Goal: Task Accomplishment & Management: Manage account settings

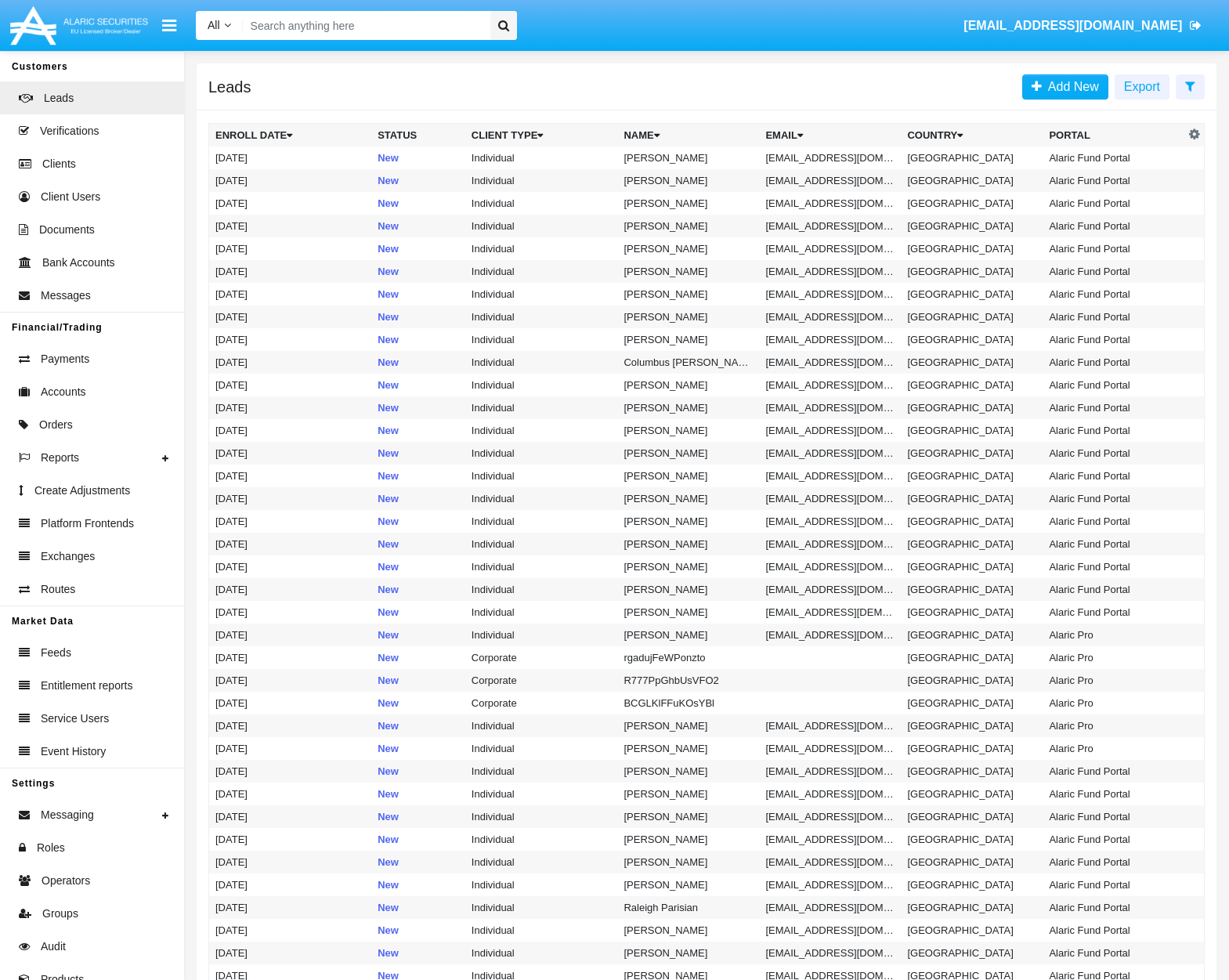
click at [391, 21] on input "Search" at bounding box center [363, 25] width 242 height 29
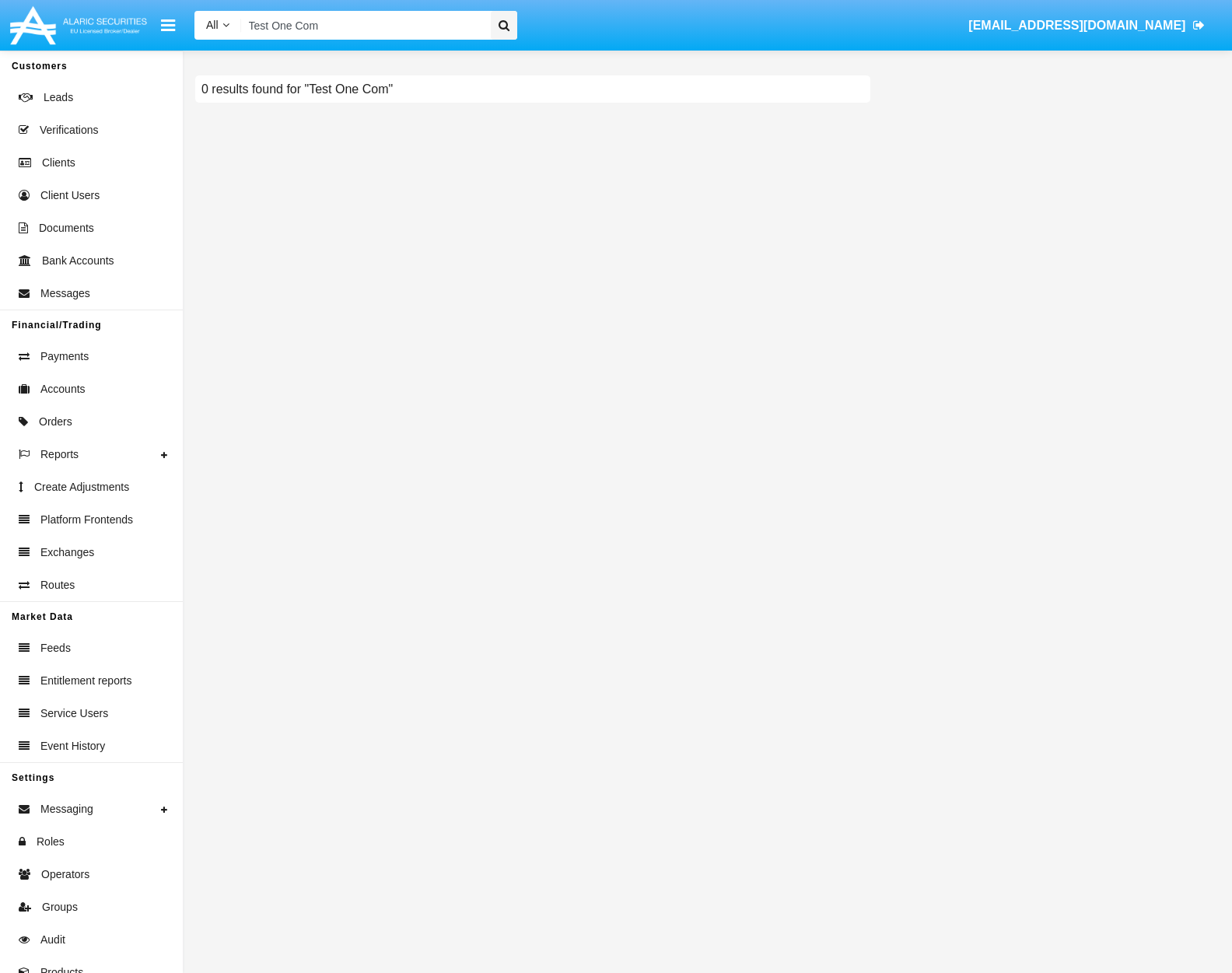
click at [326, 34] on input "Test One Com" at bounding box center [363, 25] width 244 height 29
click at [326, 33] on input "Test One Com" at bounding box center [363, 25] width 244 height 29
paste input "C005436"
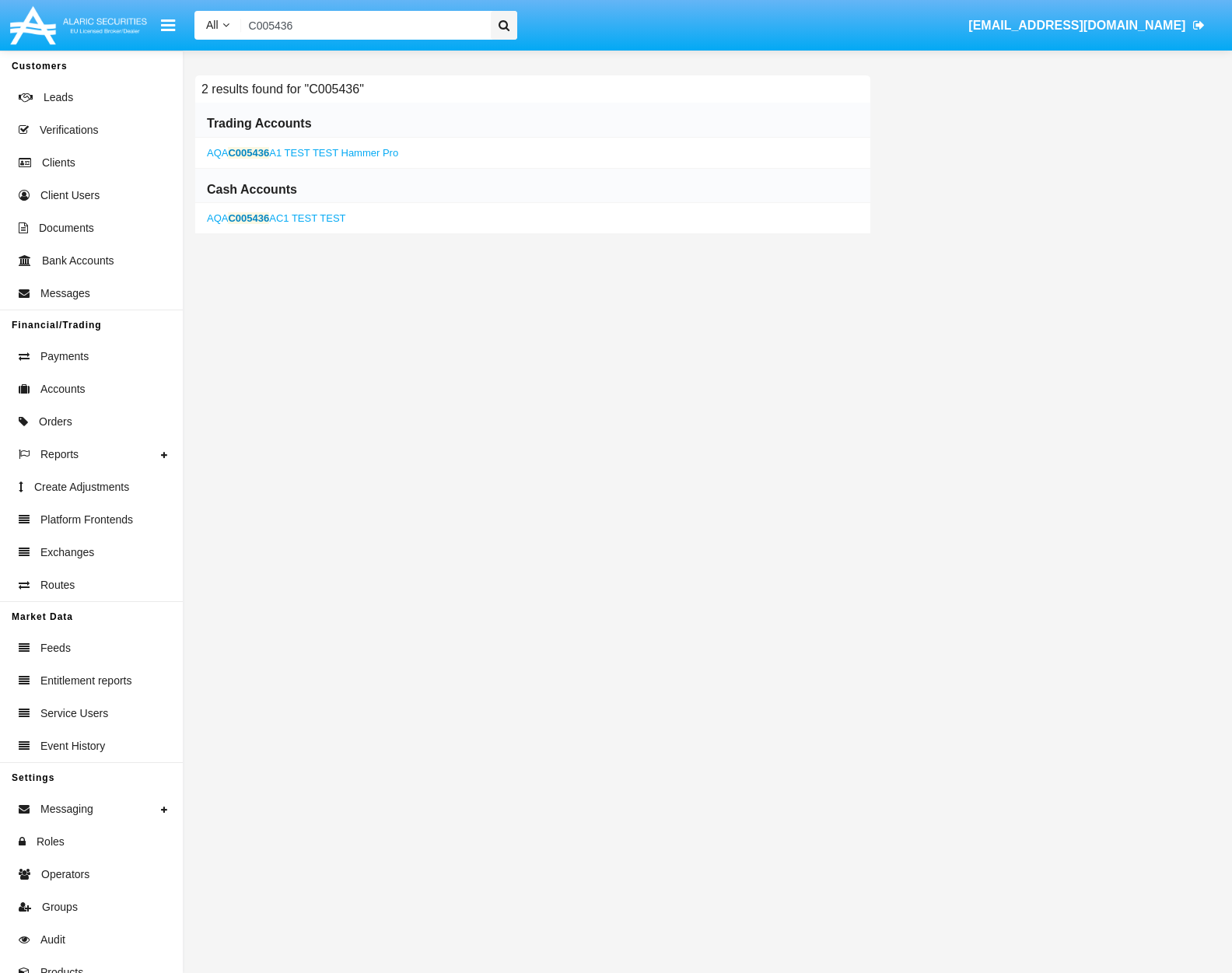
type input "C005436"
click at [286, 148] on link "AQA C005436 A1 TEST TEST Hammer Pro" at bounding box center [302, 153] width 192 height 12
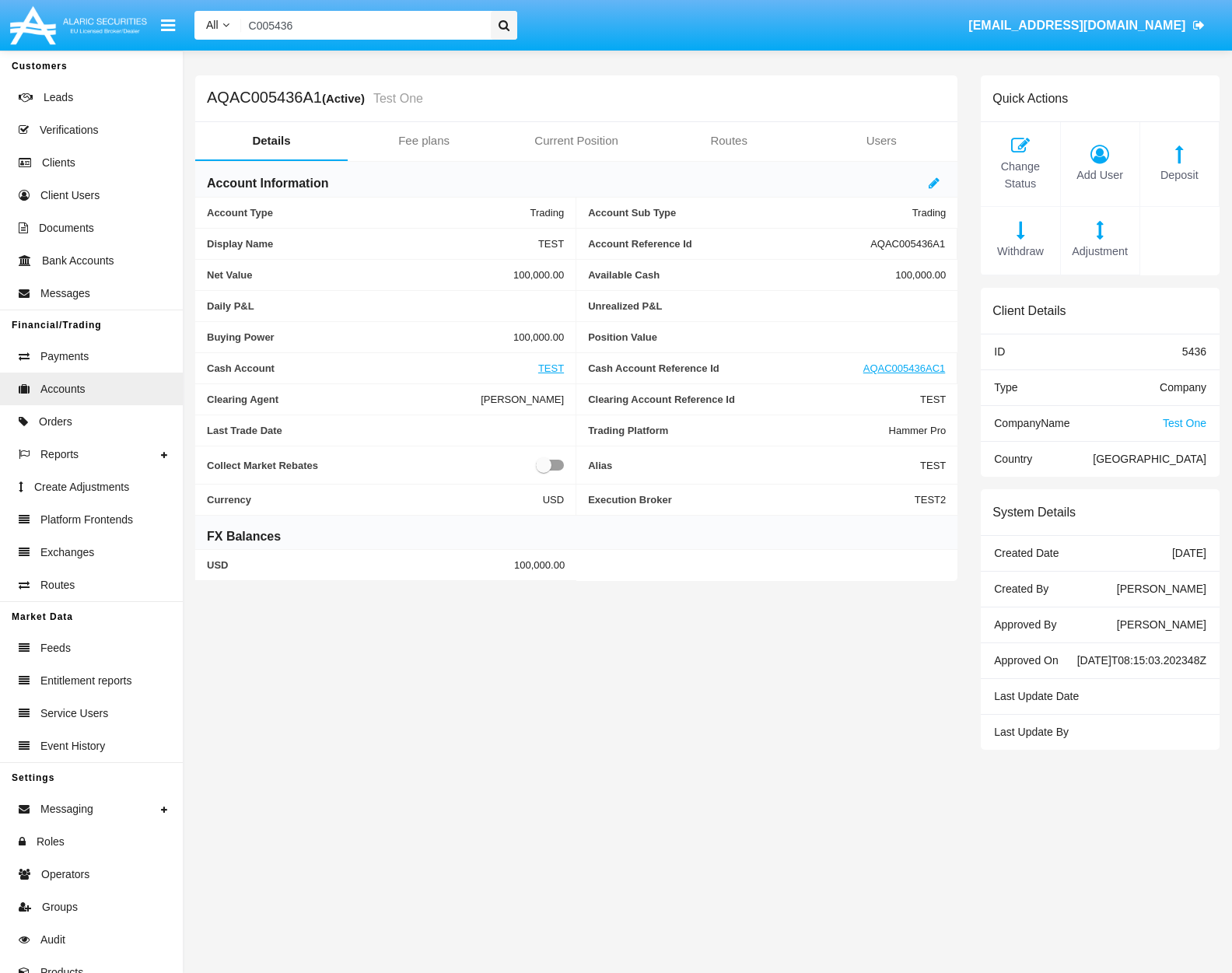
click at [1179, 419] on span "Test One" at bounding box center [1184, 423] width 44 height 13
click at [1185, 419] on span "Test One" at bounding box center [1184, 423] width 44 height 13
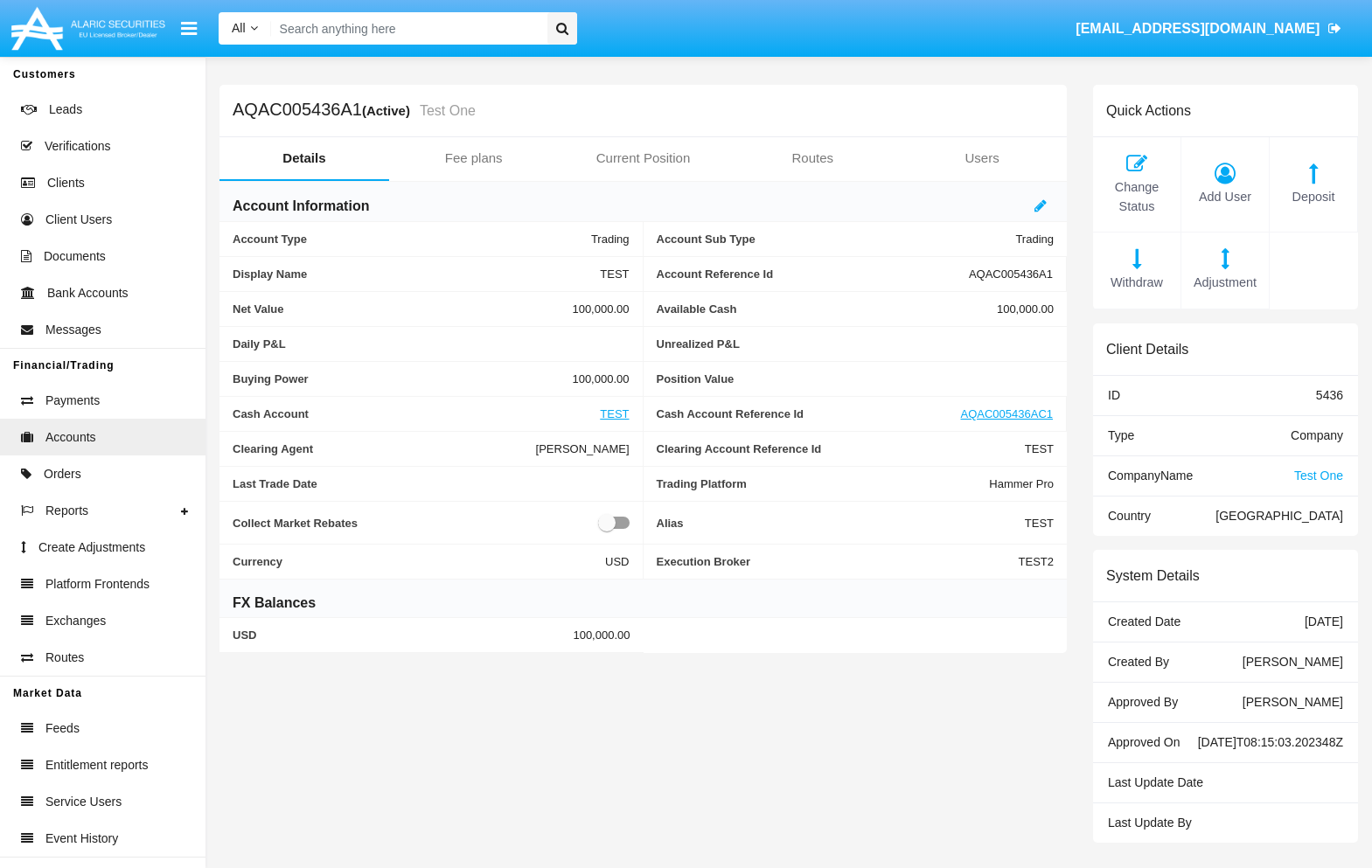
click at [1306, 29] on span "[EMAIL_ADDRESS][DOMAIN_NAME]" at bounding box center [1197, 28] width 244 height 15
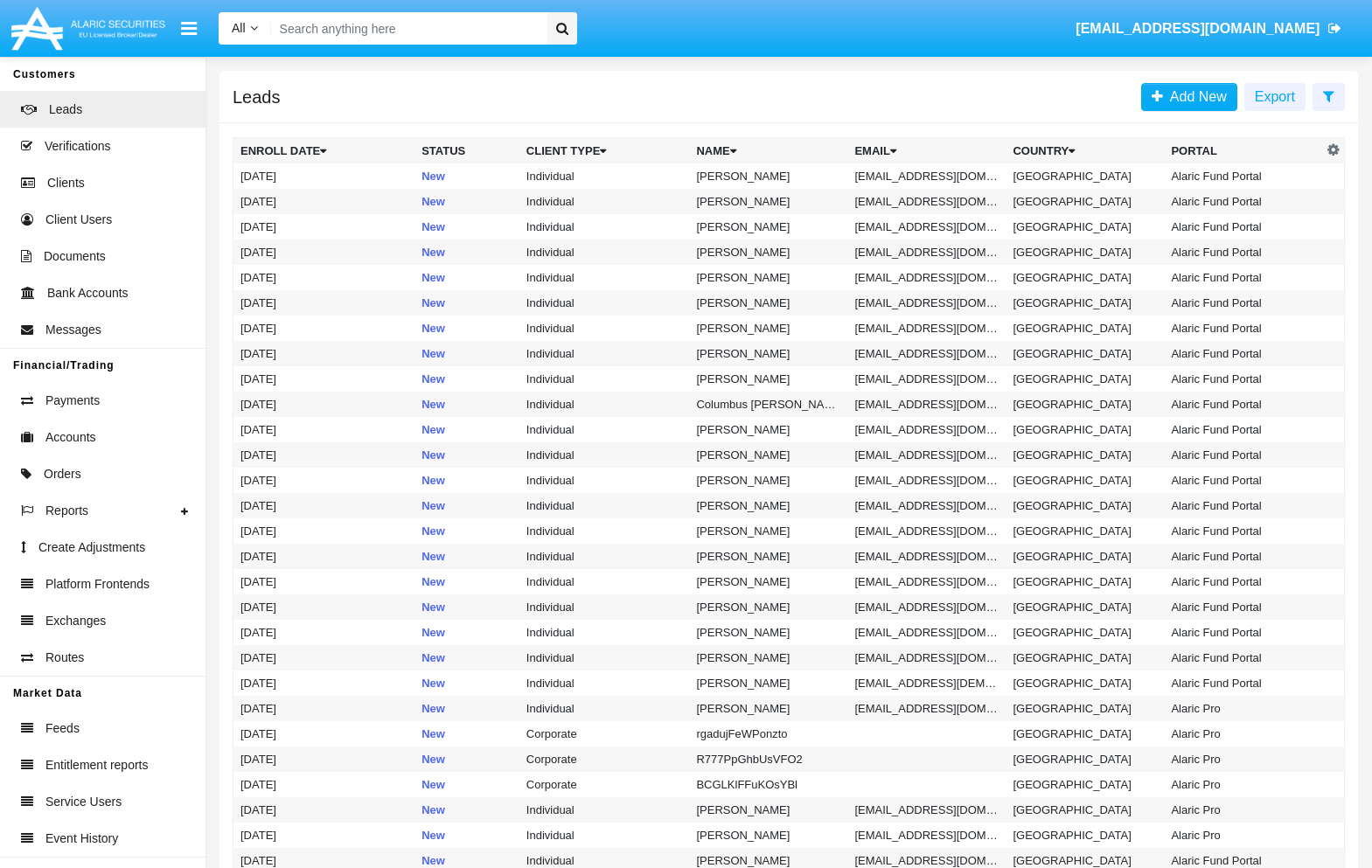
click at [418, 29] on input "Search" at bounding box center [405, 28] width 270 height 33
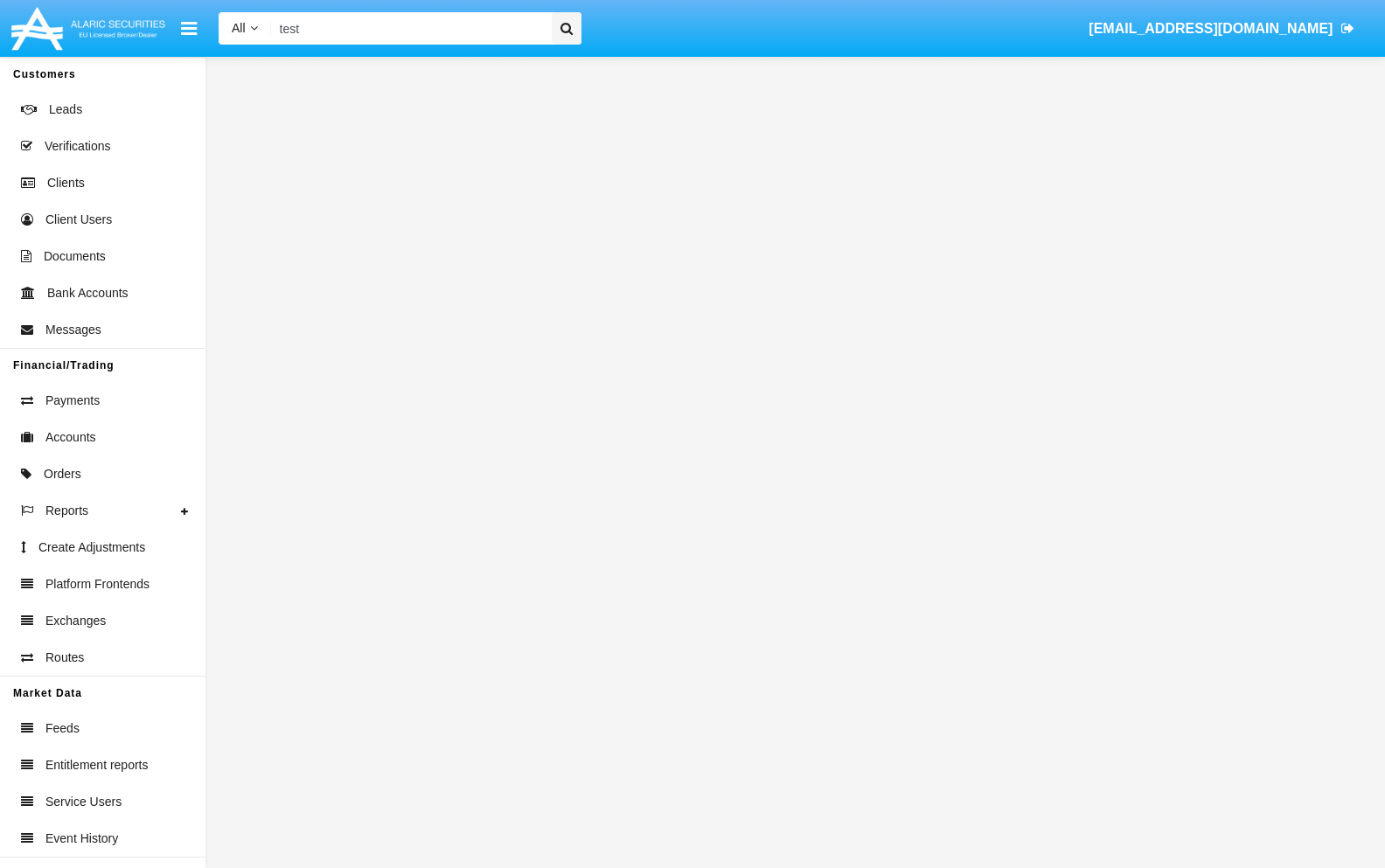
click at [413, 31] on input "test" at bounding box center [408, 28] width 274 height 33
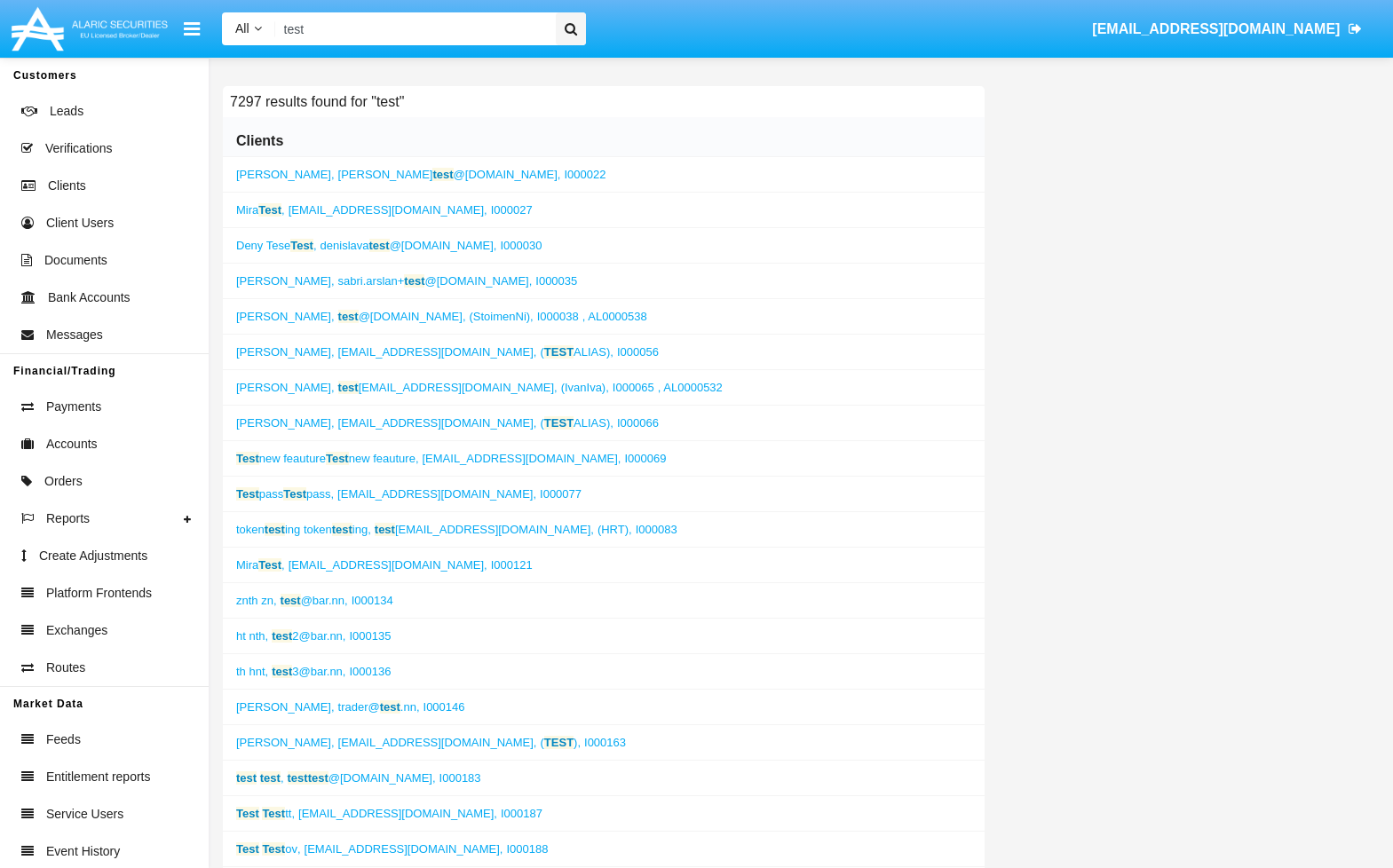
click at [369, 31] on input "test" at bounding box center [412, 29] width 274 height 33
paste input "C005436"
type input "C005436"
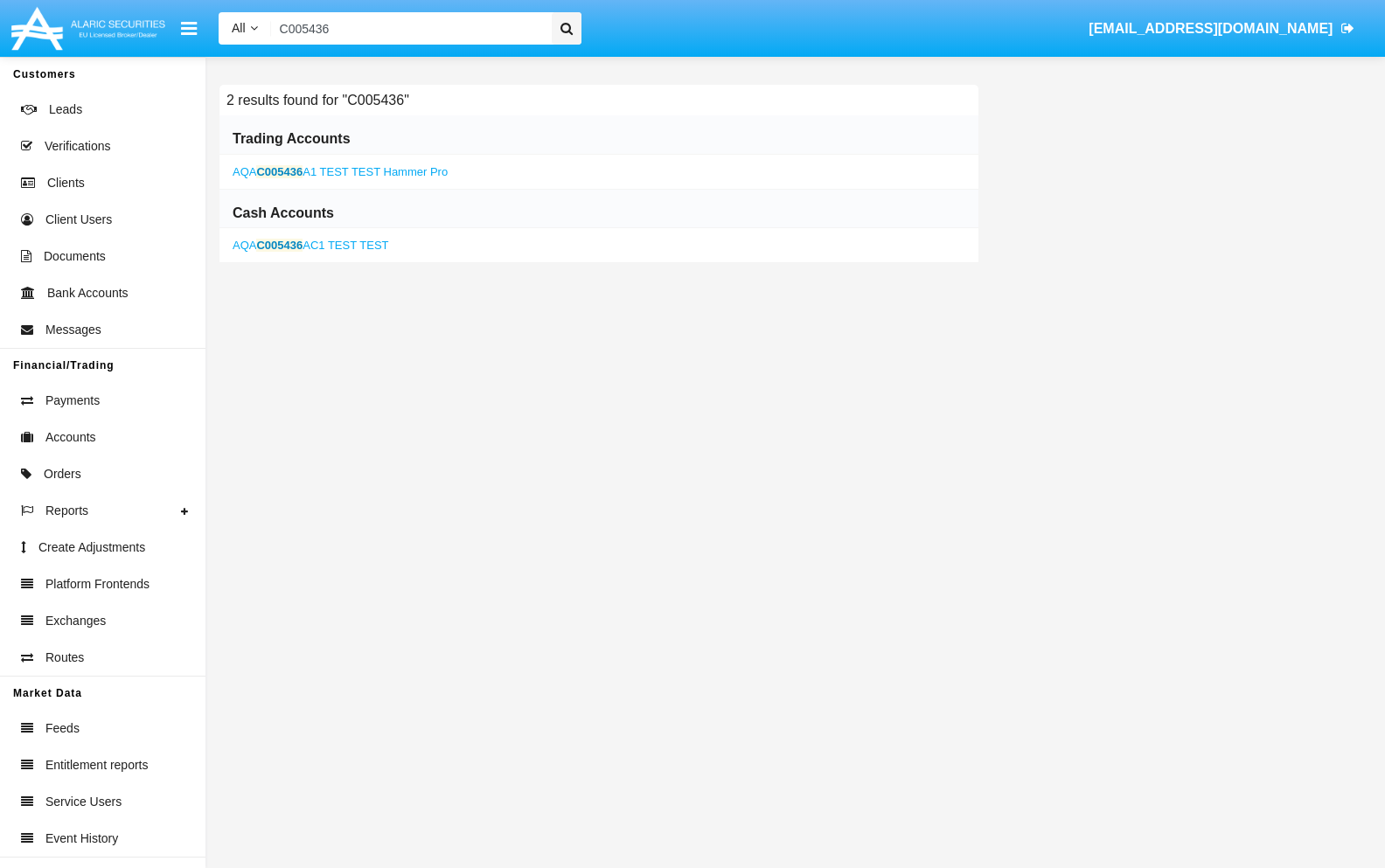
click at [354, 171] on link "AQA C005436 A1 TEST TEST Hammer Pro" at bounding box center [339, 171] width 215 height 13
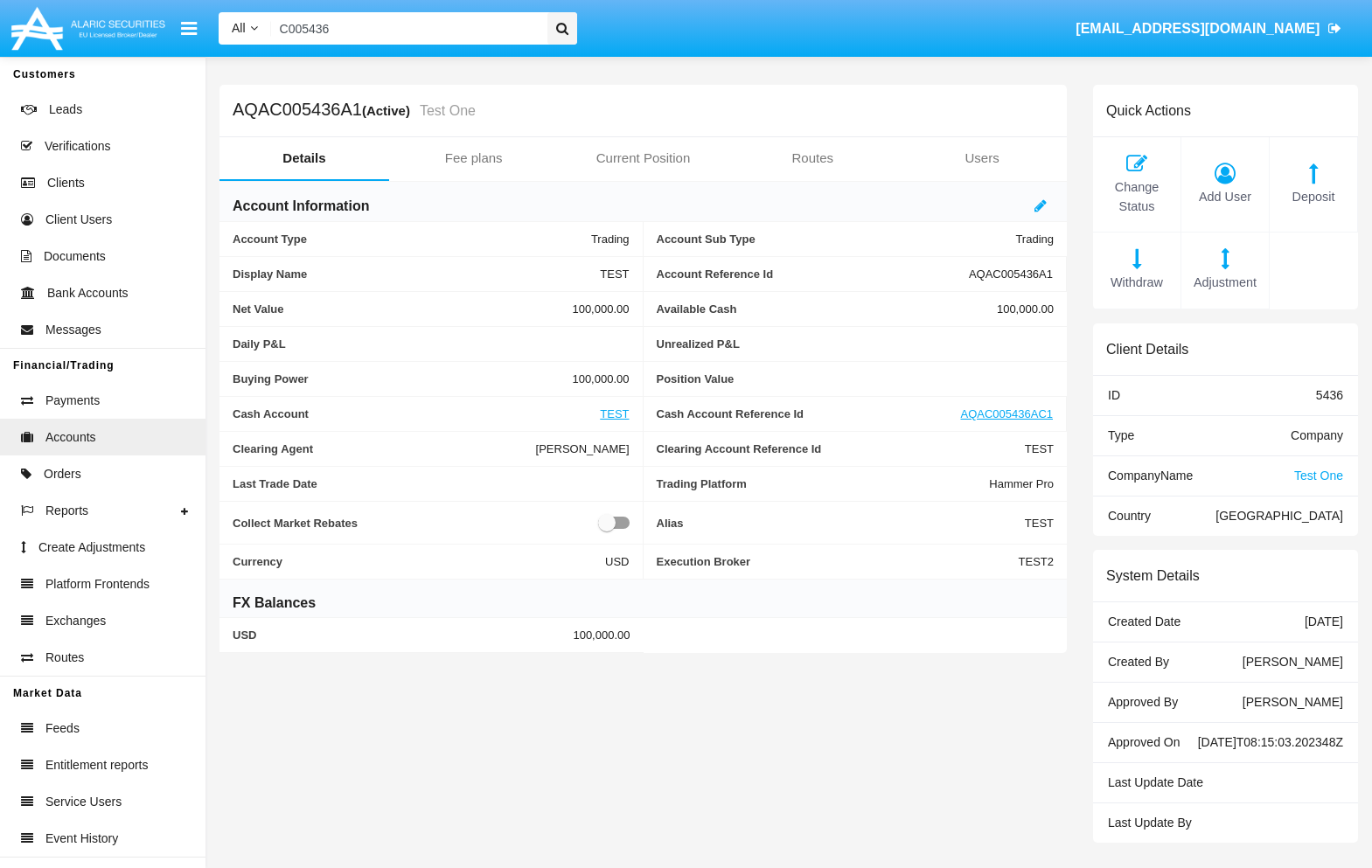
click at [1323, 480] on span "Test One" at bounding box center [1318, 476] width 49 height 14
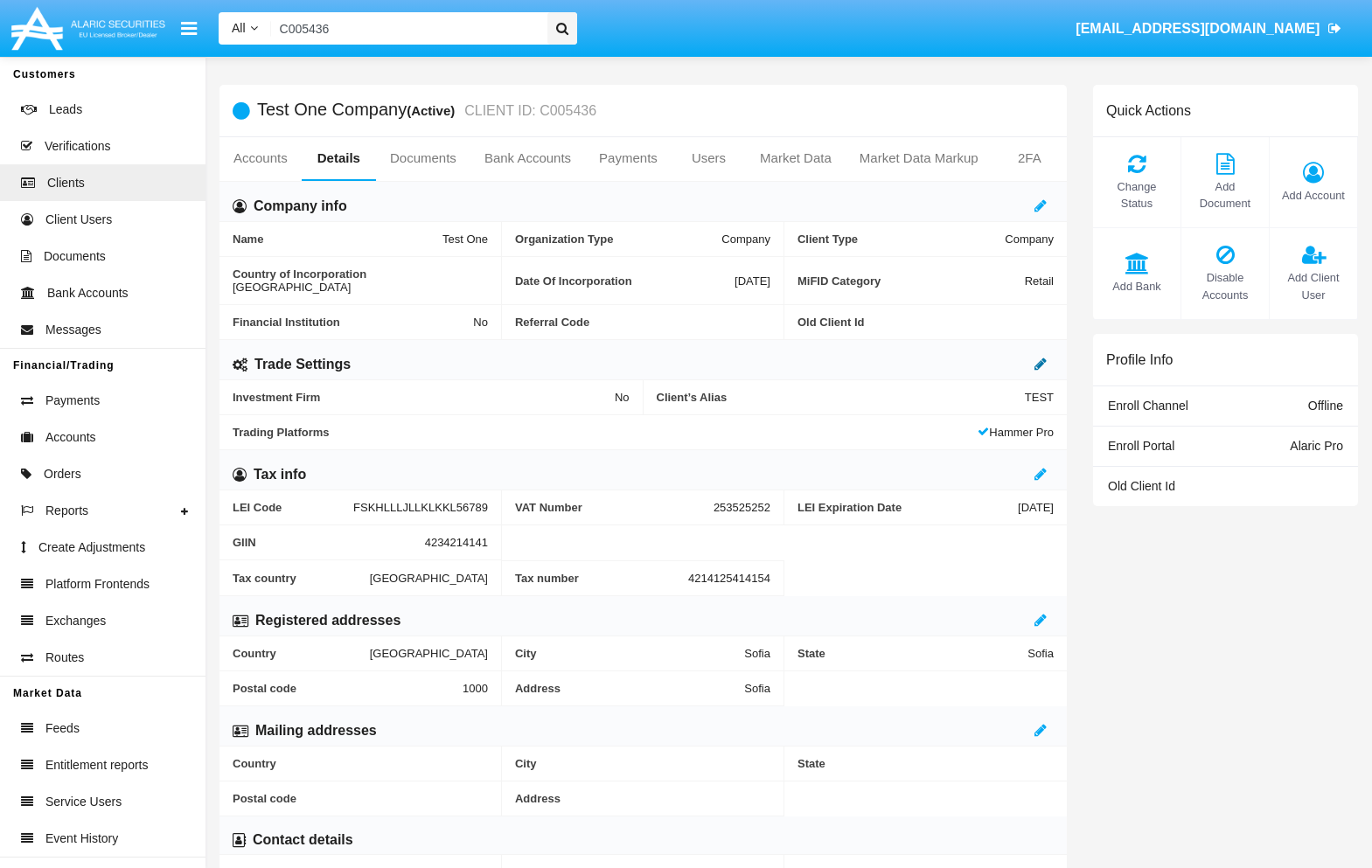
click at [1043, 357] on icon at bounding box center [1040, 364] width 12 height 14
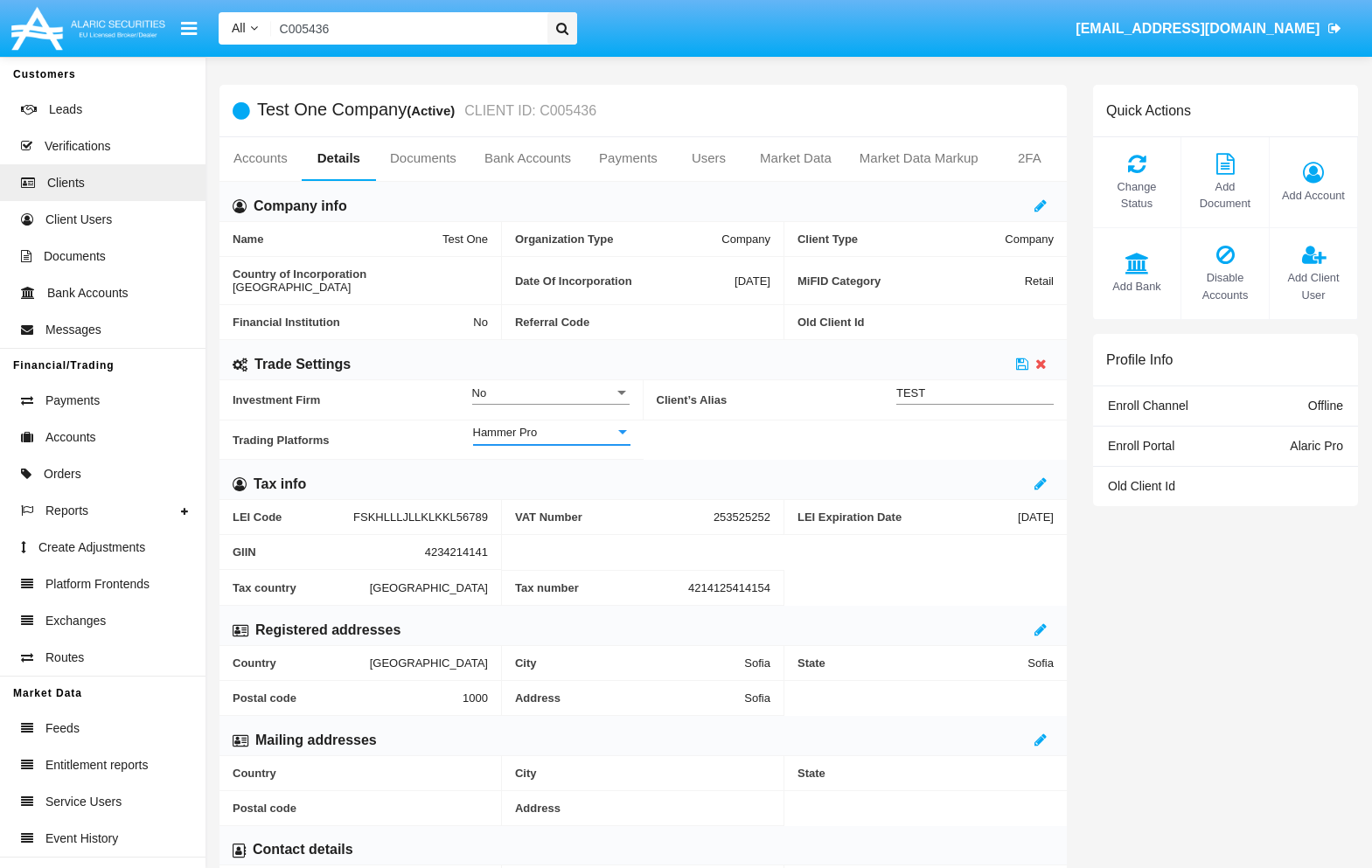
click at [552, 425] on div "Hammer Pro" at bounding box center [544, 432] width 142 height 15
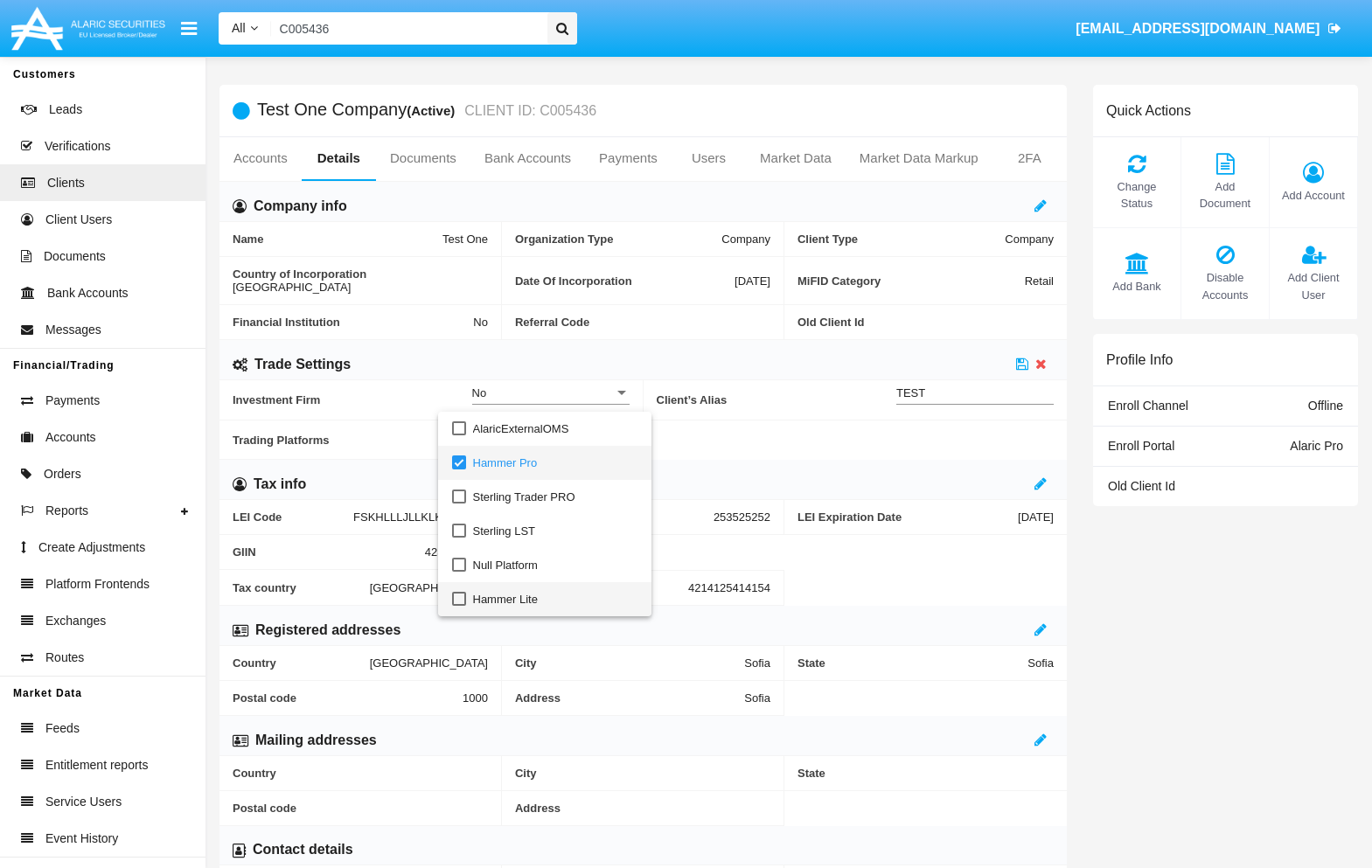
click at [512, 592] on span "Hammer Lite" at bounding box center [555, 599] width 164 height 34
click at [836, 454] on div at bounding box center [686, 434] width 1372 height 868
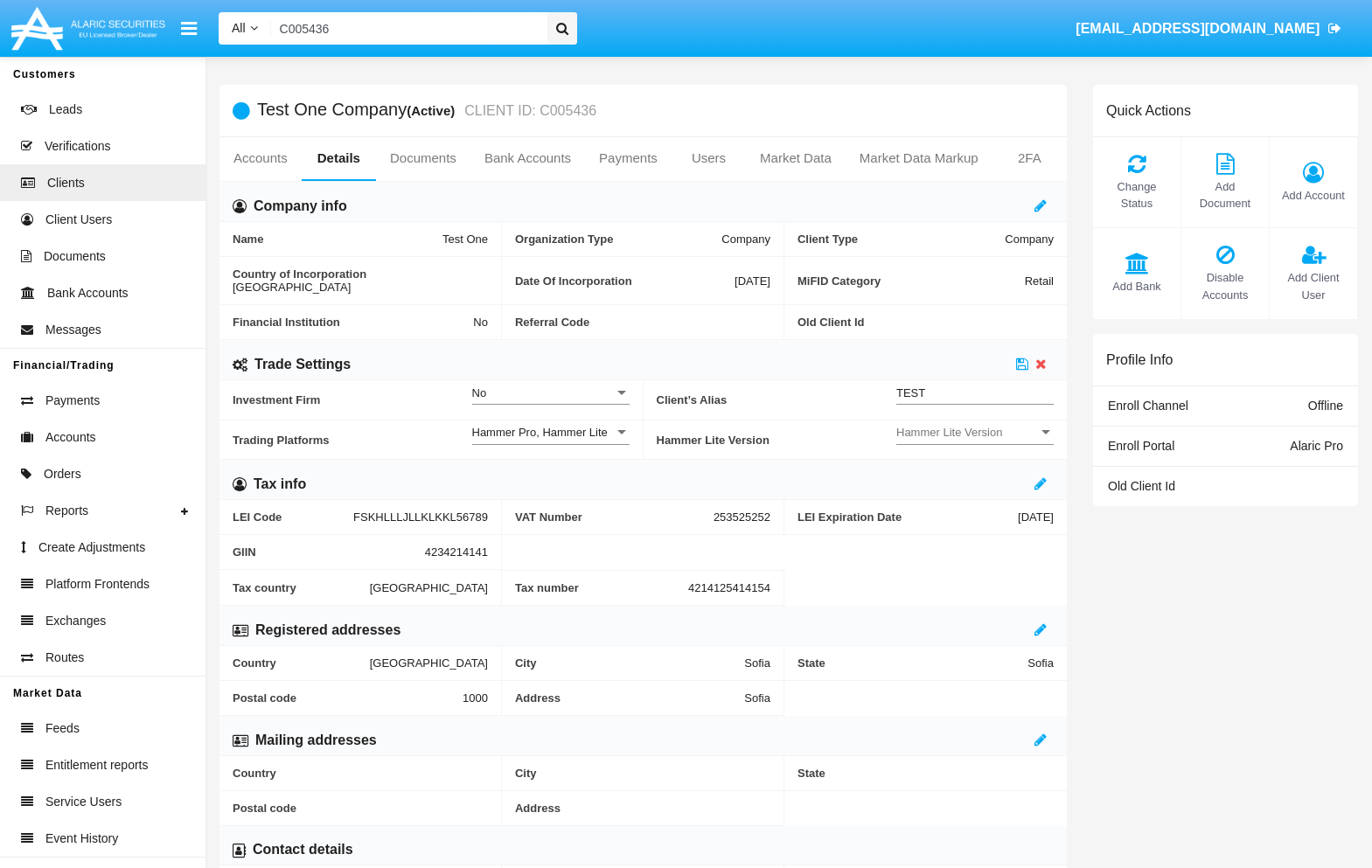
click at [956, 425] on span "Hammer Lite Version" at bounding box center [967, 432] width 142 height 15
click at [952, 456] on span "Hammer Lite" at bounding box center [974, 463] width 157 height 34
click at [1021, 357] on icon at bounding box center [1022, 364] width 12 height 14
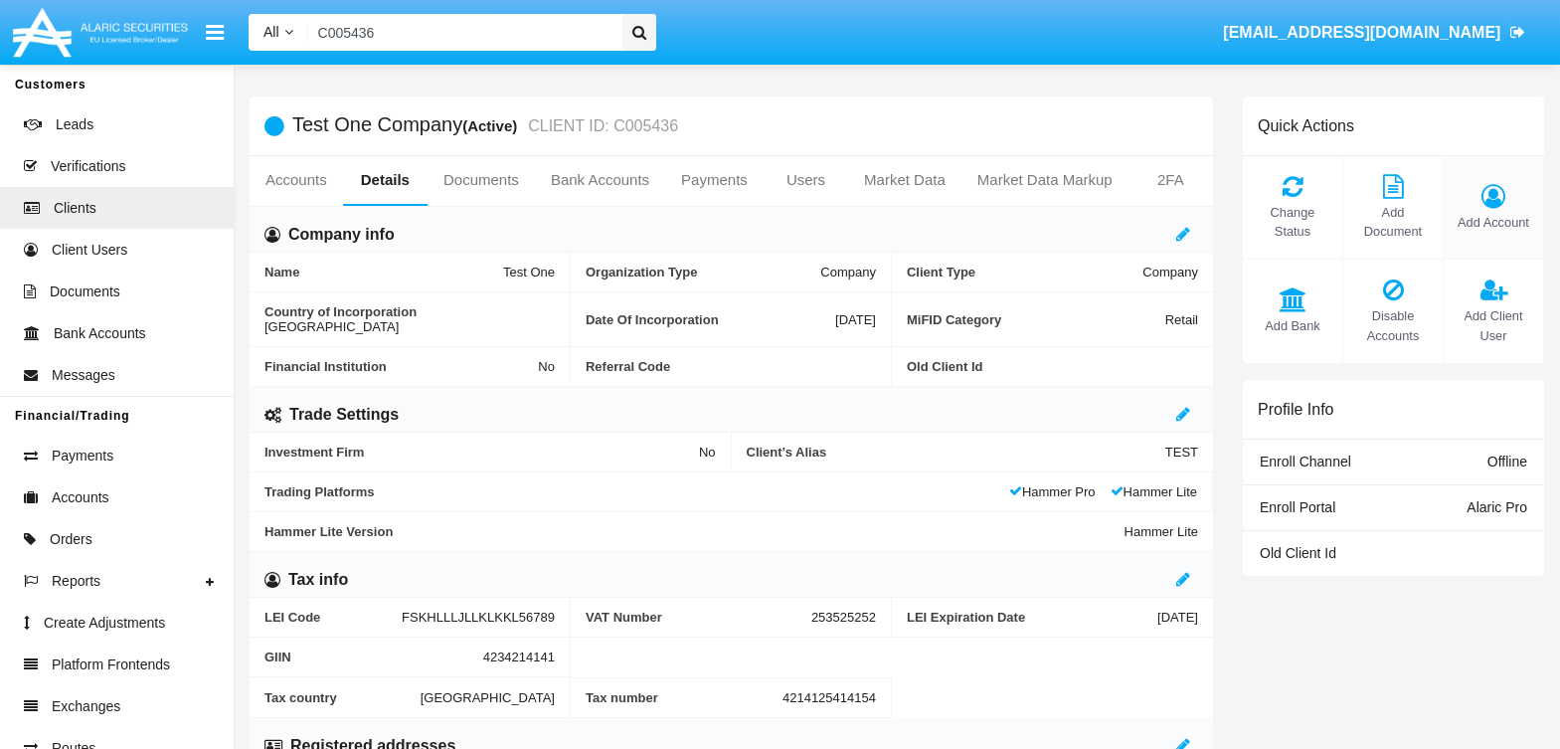
click at [1496, 224] on span "Add Account" at bounding box center [1493, 222] width 80 height 19
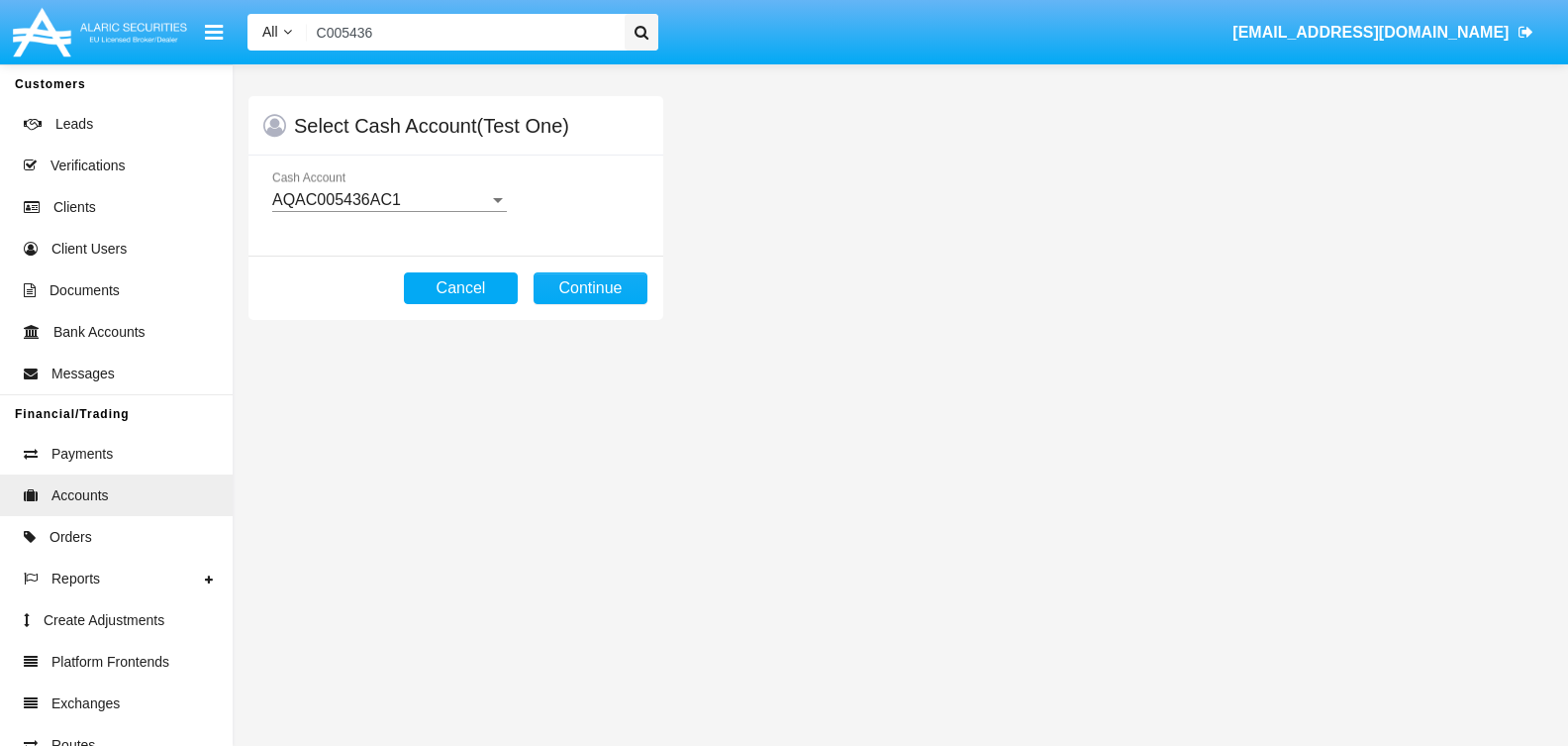
click at [445, 294] on button "Cancel" at bounding box center [461, 288] width 113 height 32
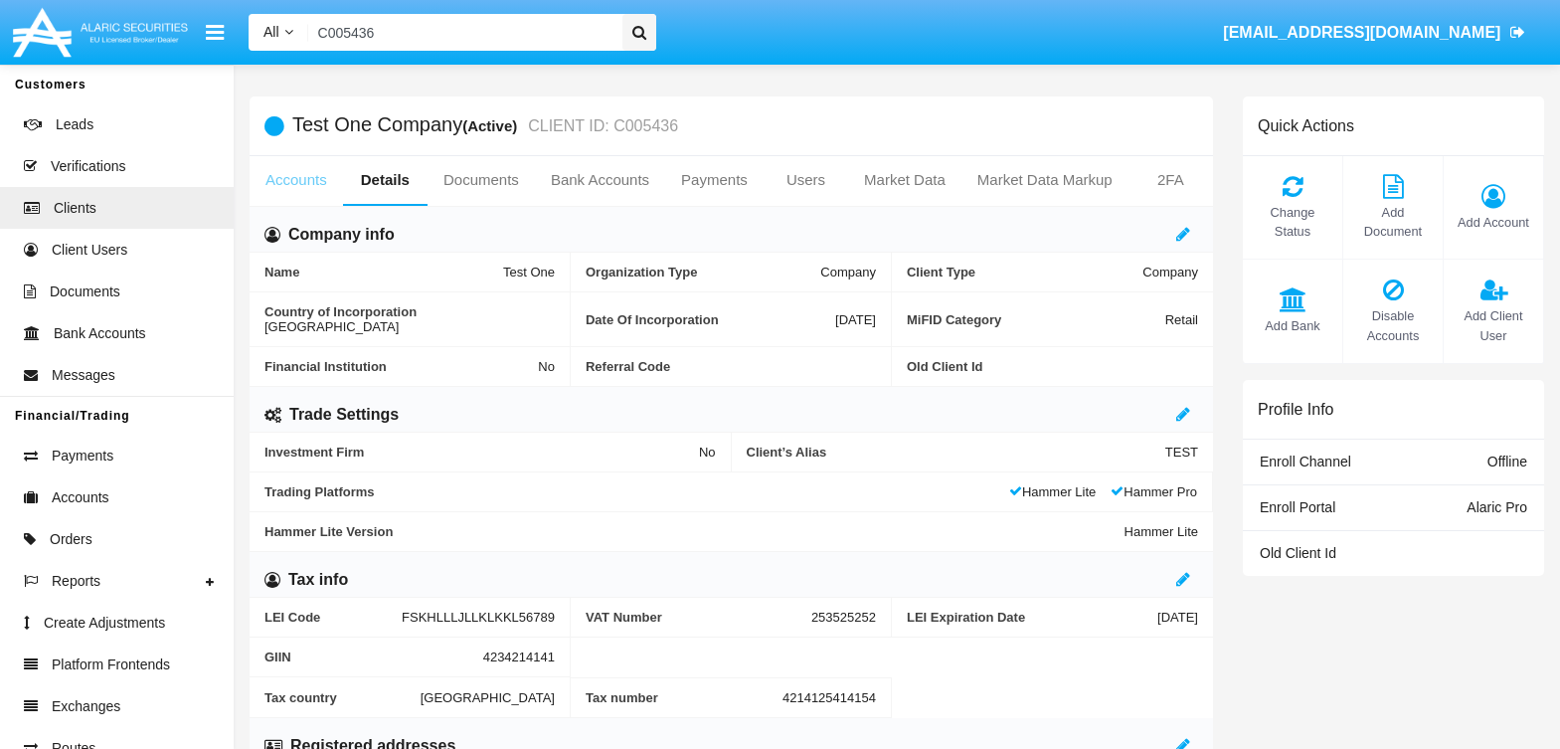
click at [301, 178] on link "Accounts" at bounding box center [296, 180] width 93 height 48
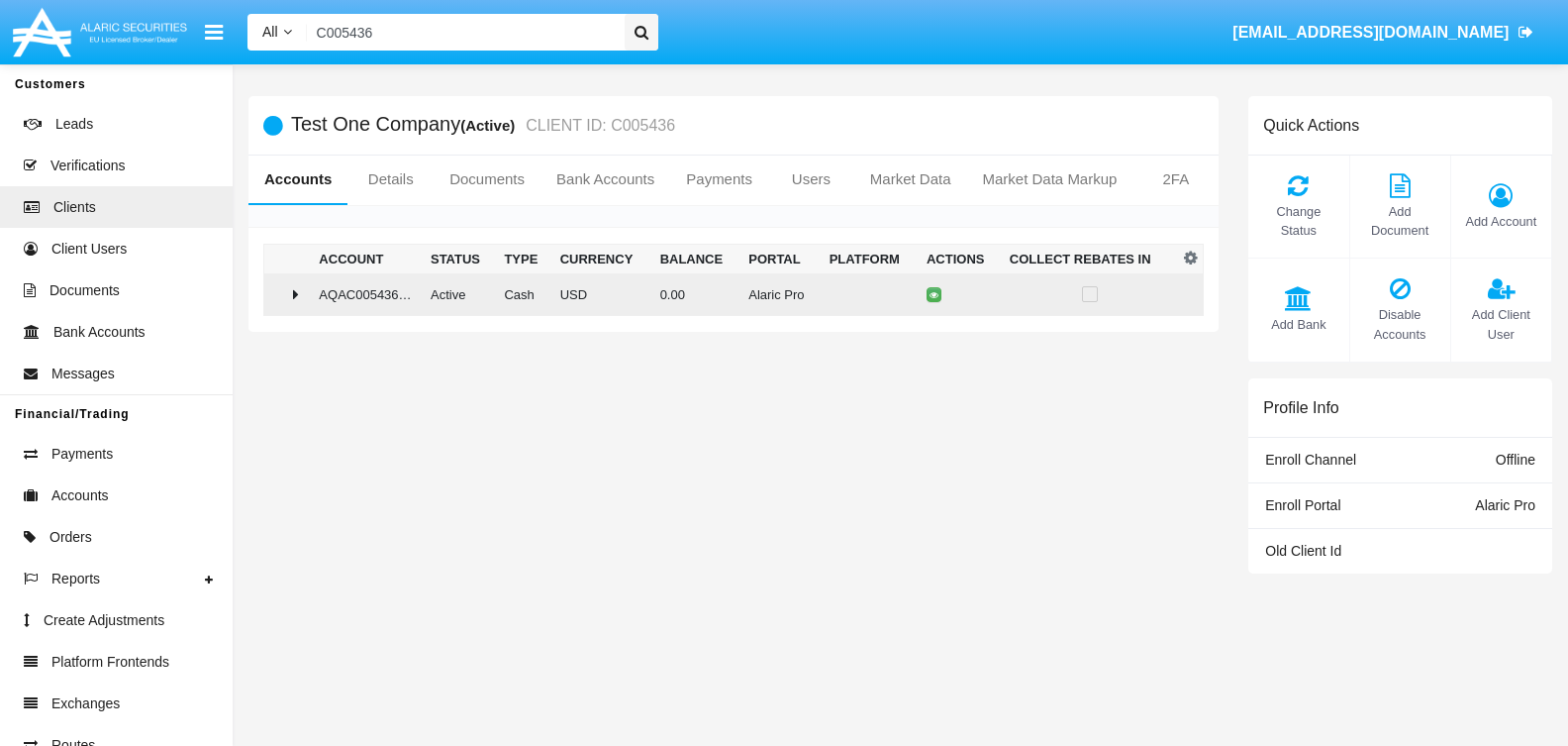
click at [290, 290] on div at bounding box center [287, 294] width 31 height 16
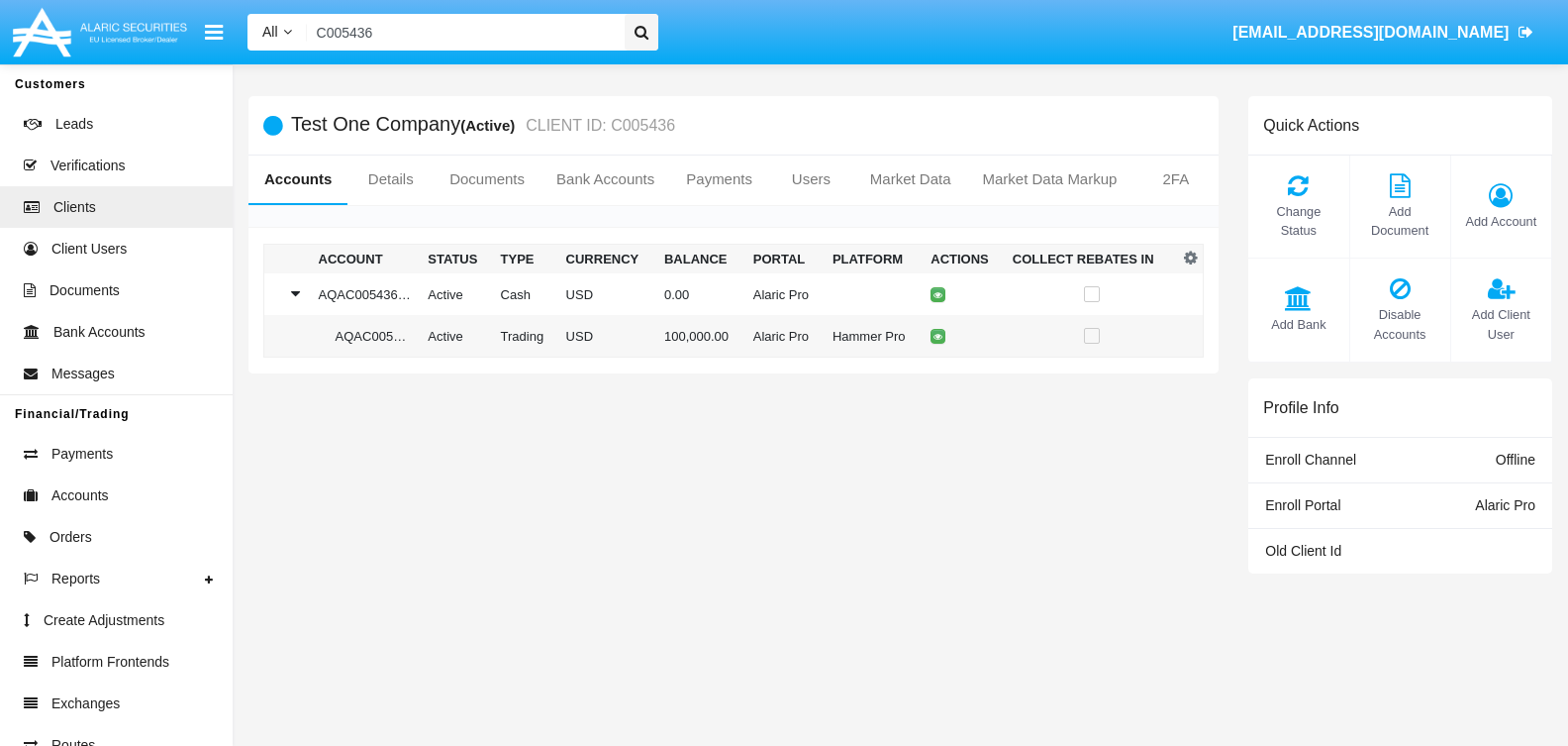
click at [541, 451] on div "Test One Company (Active) CLIENT ID: C005436 Accounts Details Documents Bank Ac…" at bounding box center [734, 358] width 1000 height 525
click at [1492, 209] on div "Add Account" at bounding box center [1500, 206] width 101 height 103
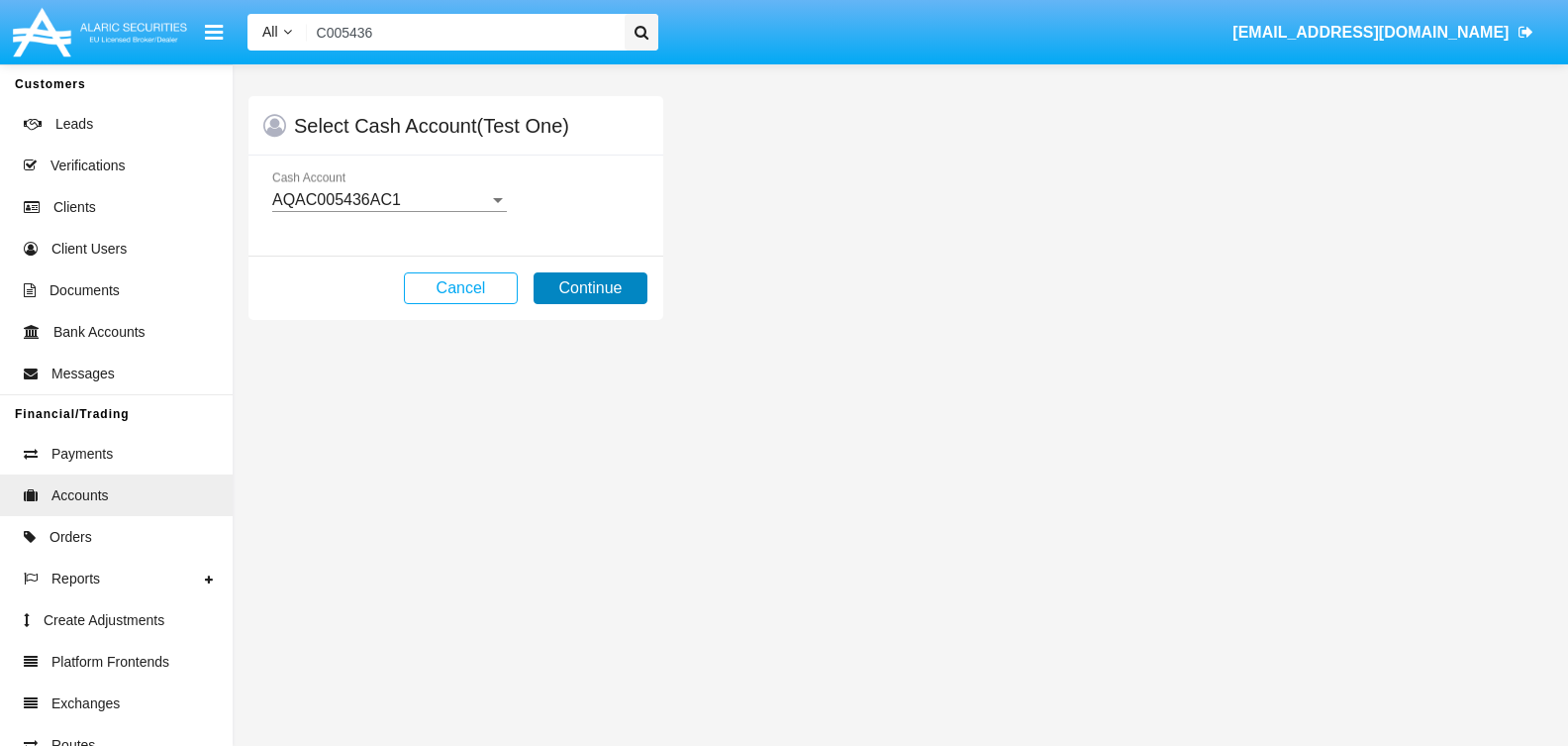
click at [583, 282] on button "Continue" at bounding box center [590, 288] width 113 height 32
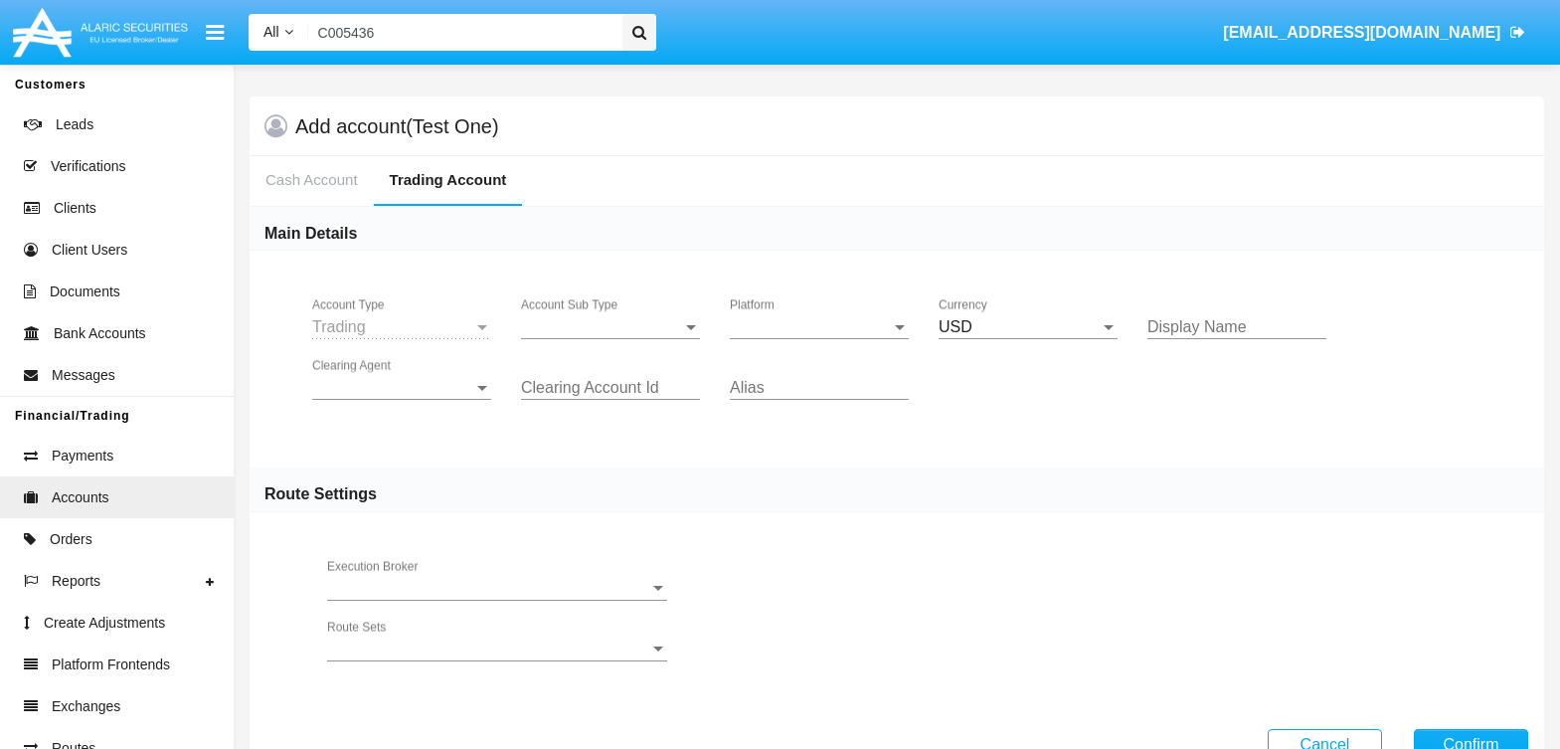
click at [635, 336] on div "Account Sub Type Account Sub Type" at bounding box center [610, 320] width 179 height 45
click at [635, 336] on span "Trading" at bounding box center [610, 342] width 179 height 48
click at [853, 326] on span "Platform" at bounding box center [810, 327] width 161 height 18
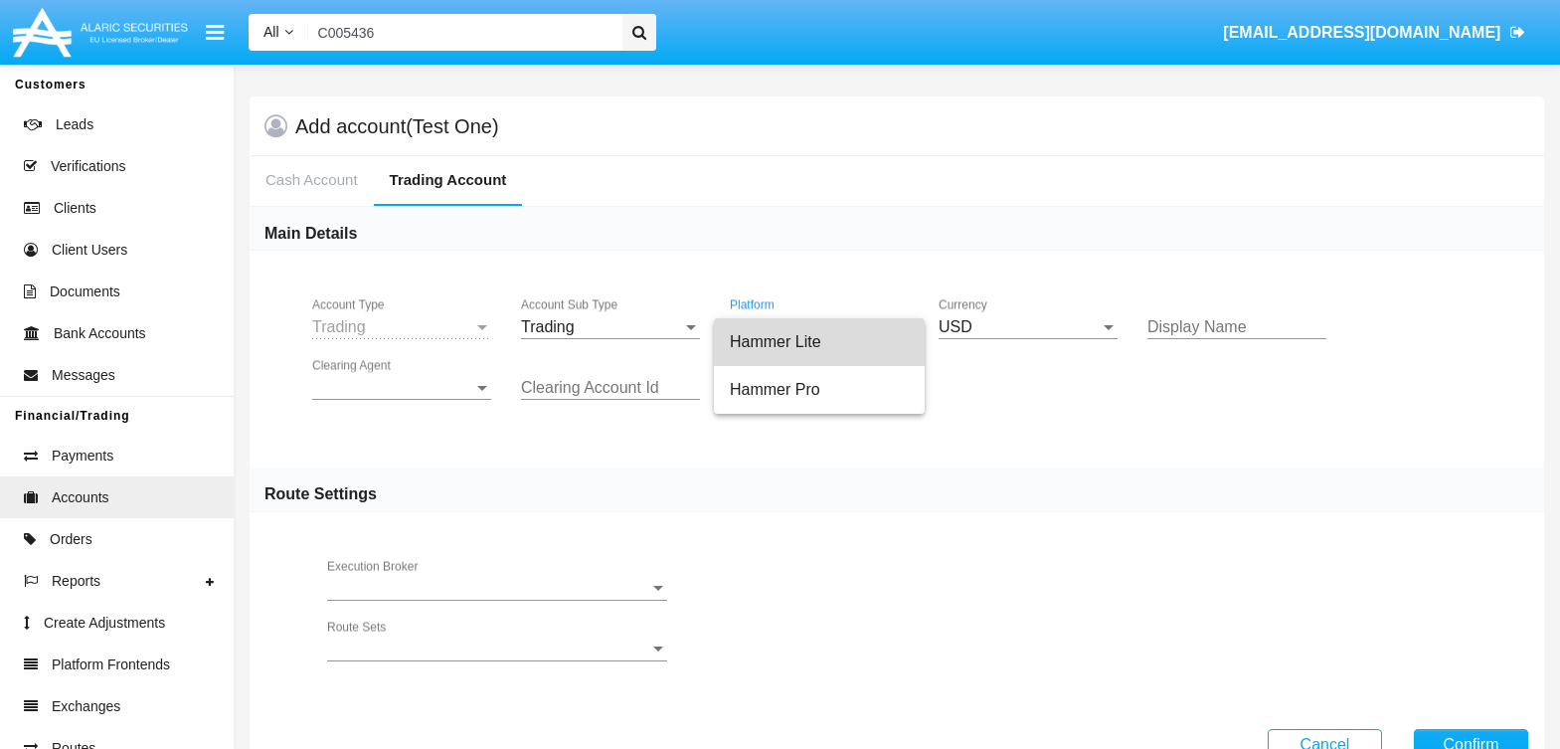
click at [853, 326] on span "Hammer Lite" at bounding box center [819, 342] width 179 height 48
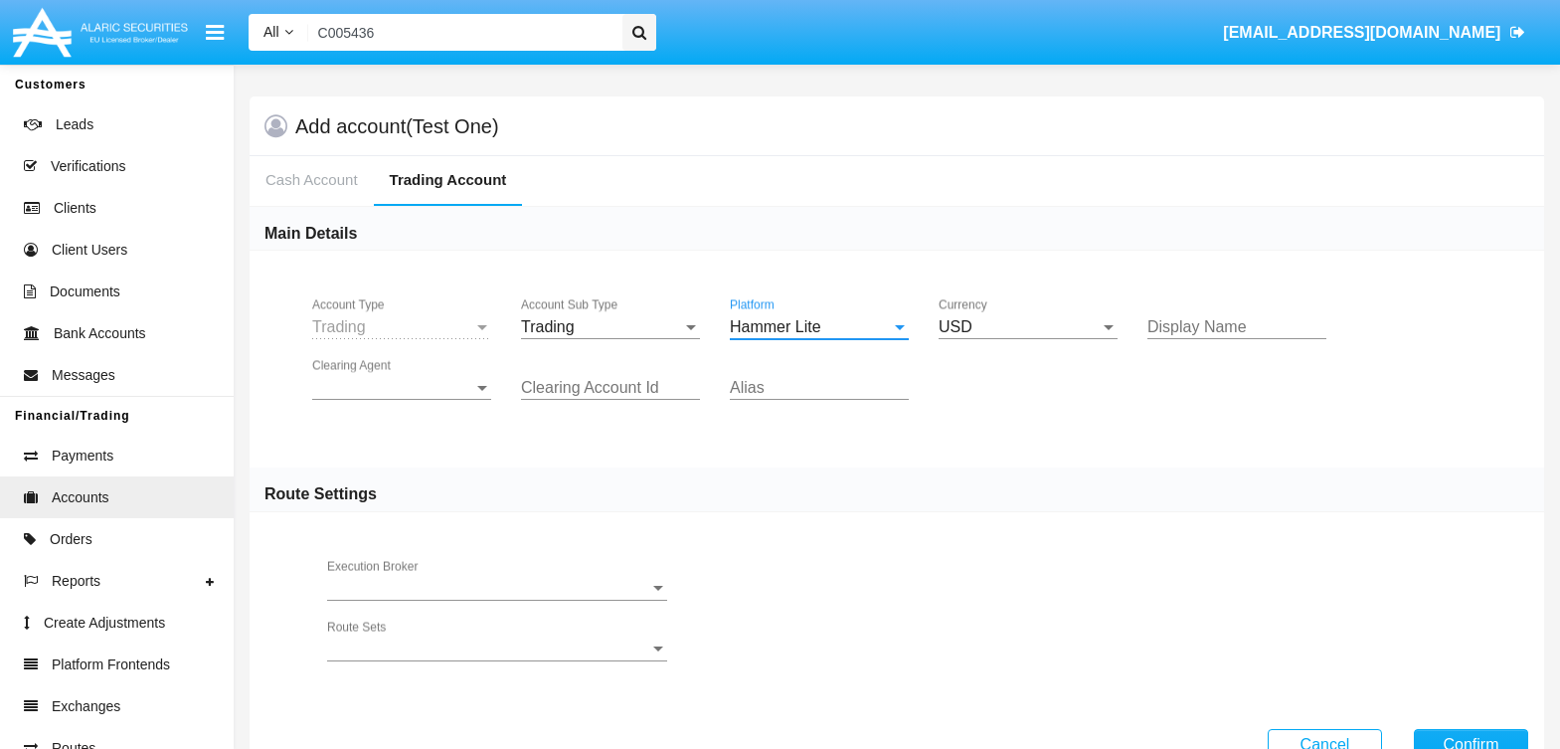
click at [1210, 321] on input "Display Name" at bounding box center [1236, 327] width 179 height 18
type input "Hammer Lite"
click at [410, 385] on span "Clearing Agent" at bounding box center [392, 388] width 161 height 18
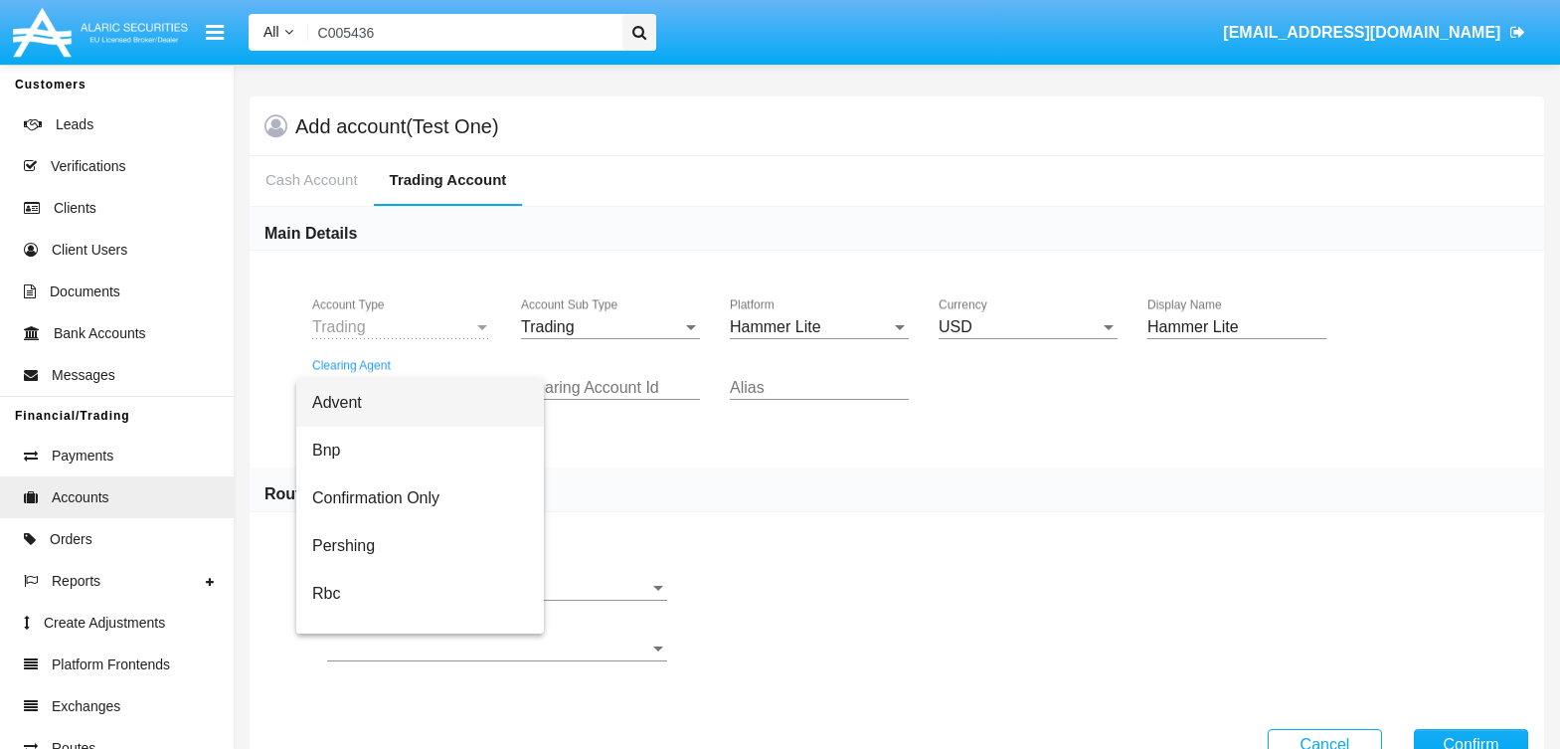
click at [404, 396] on span "Advent" at bounding box center [420, 403] width 216 height 48
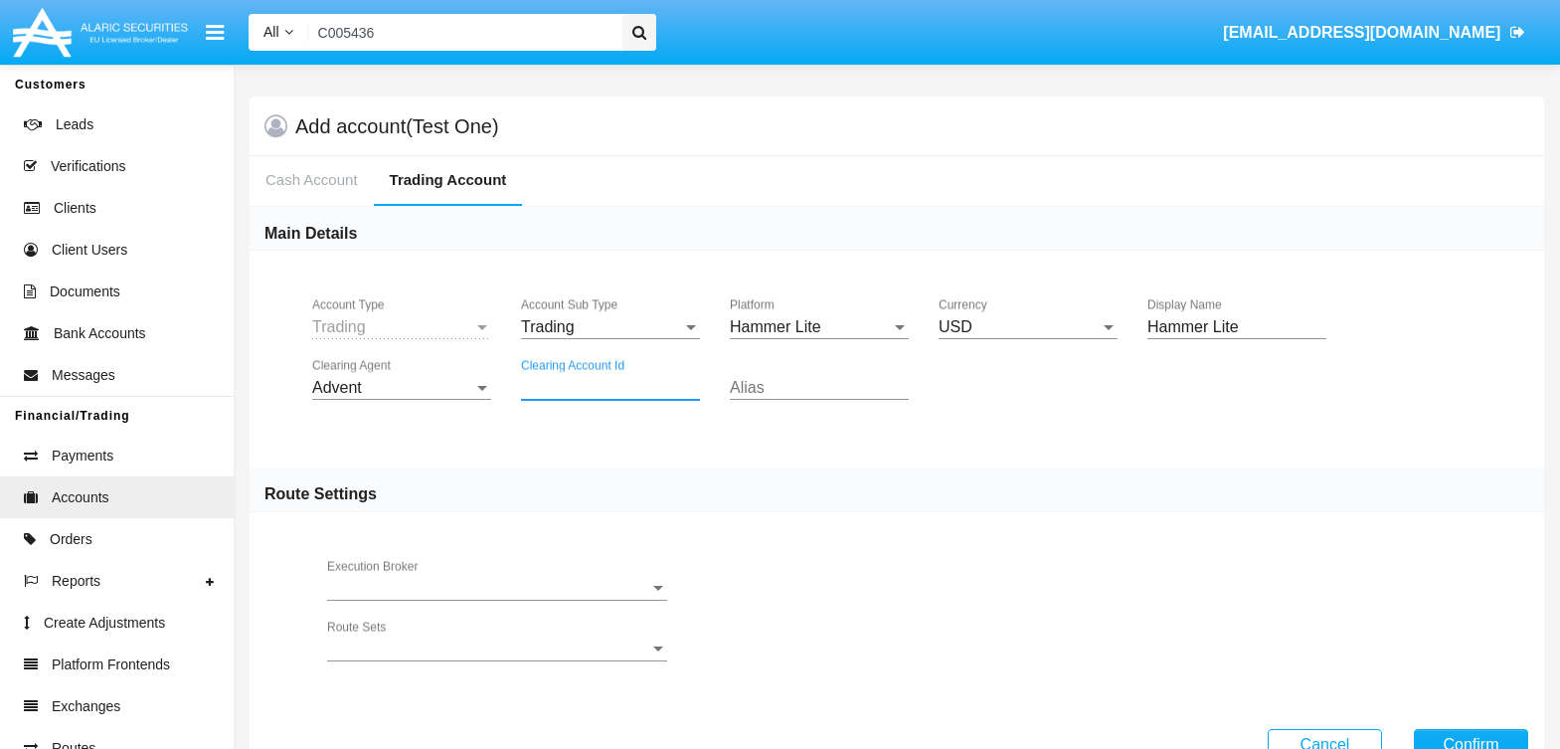
click at [639, 382] on input "Clearing Account Id" at bounding box center [610, 388] width 179 height 18
drag, startPoint x: 1278, startPoint y: 316, endPoint x: 1069, endPoint y: 316, distance: 209.8
click at [1069, 316] on div "Trading Account Type Trading Account Sub Type Hammer Lite Platform USD Currency…" at bounding box center [897, 359] width 1294 height 217
click at [602, 385] on input "Clearing Account Id" at bounding box center [610, 388] width 179 height 18
type input "test"
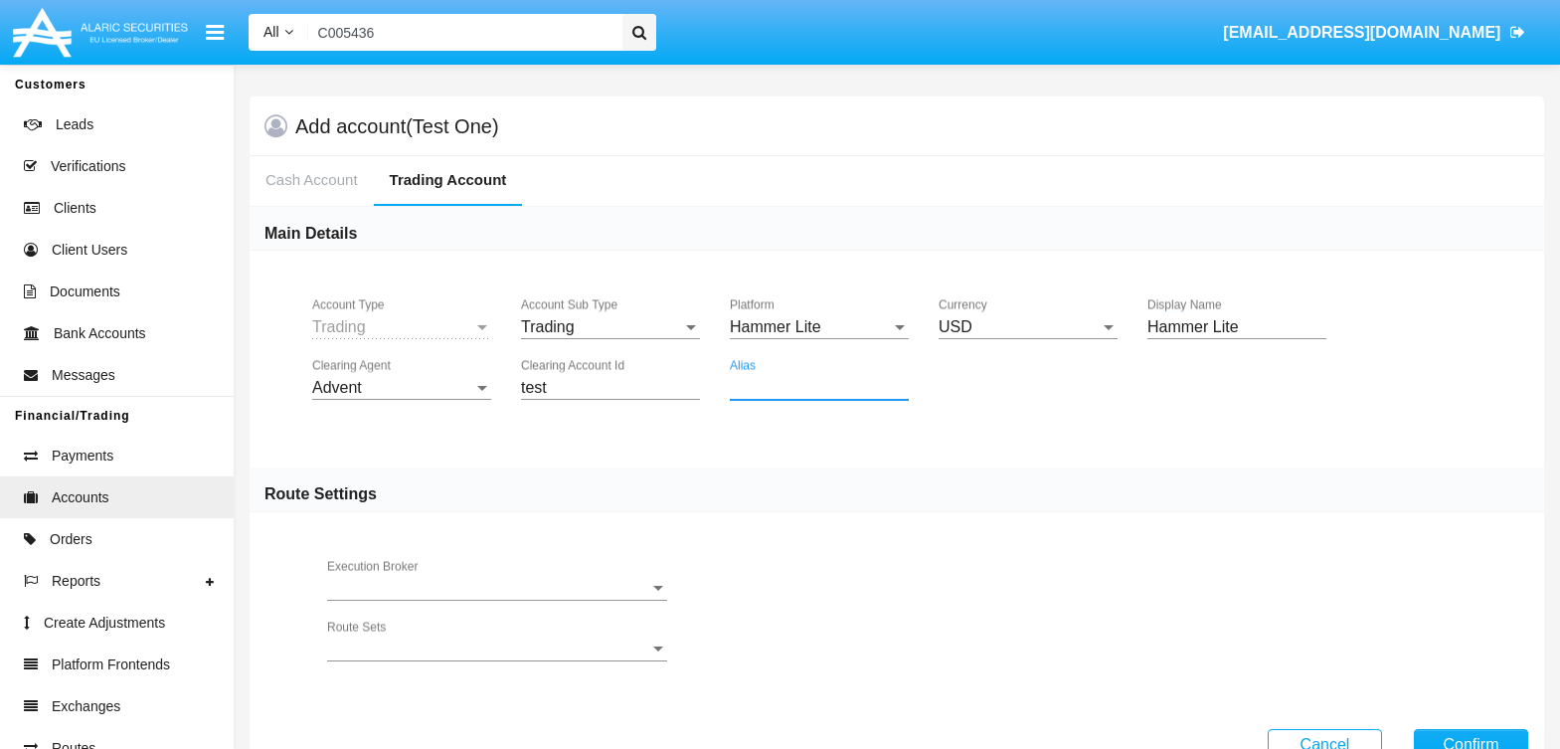
click at [823, 388] on input "Alias" at bounding box center [819, 388] width 179 height 18
type input "D"
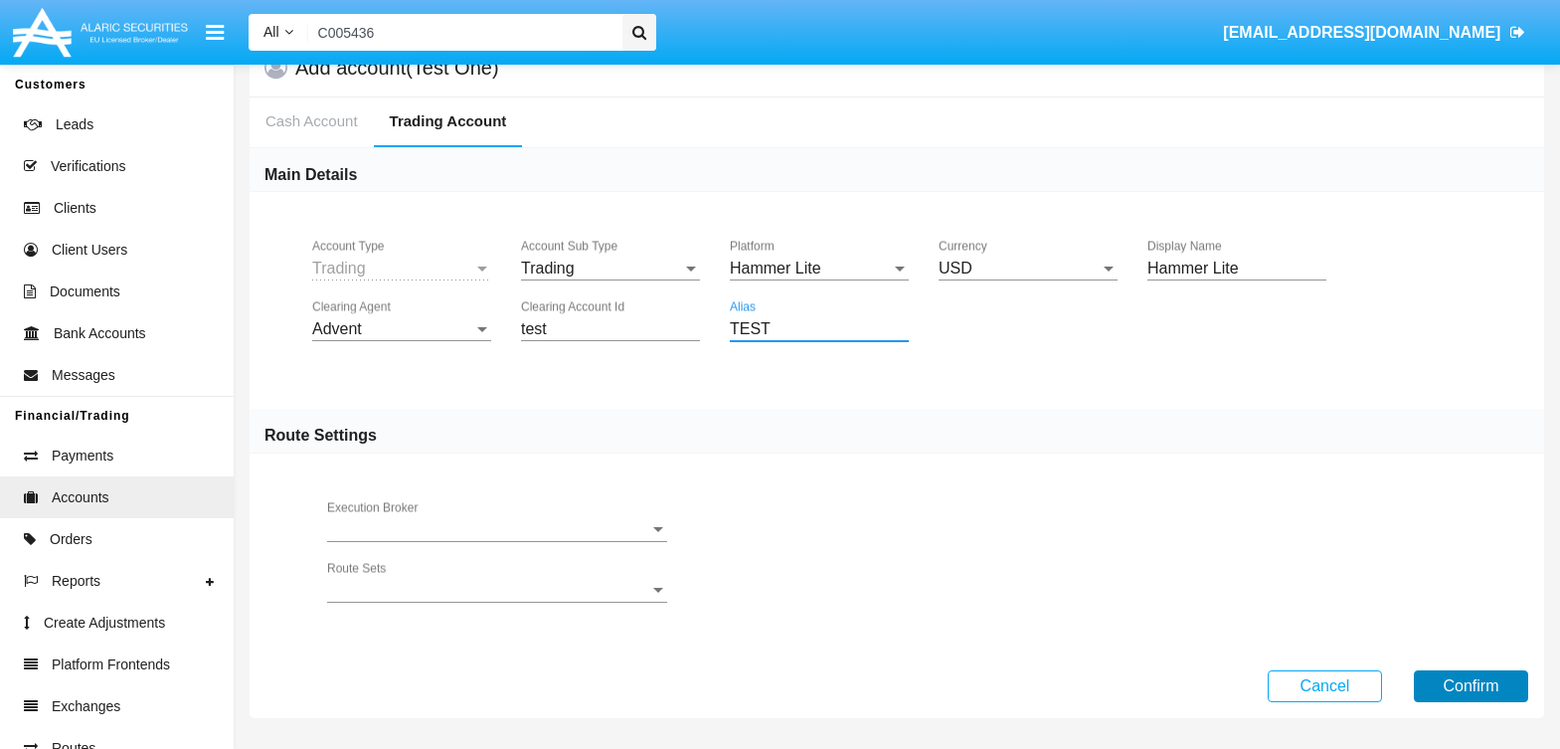
type input "TEST"
click at [1473, 676] on button "Confirm" at bounding box center [1471, 686] width 114 height 32
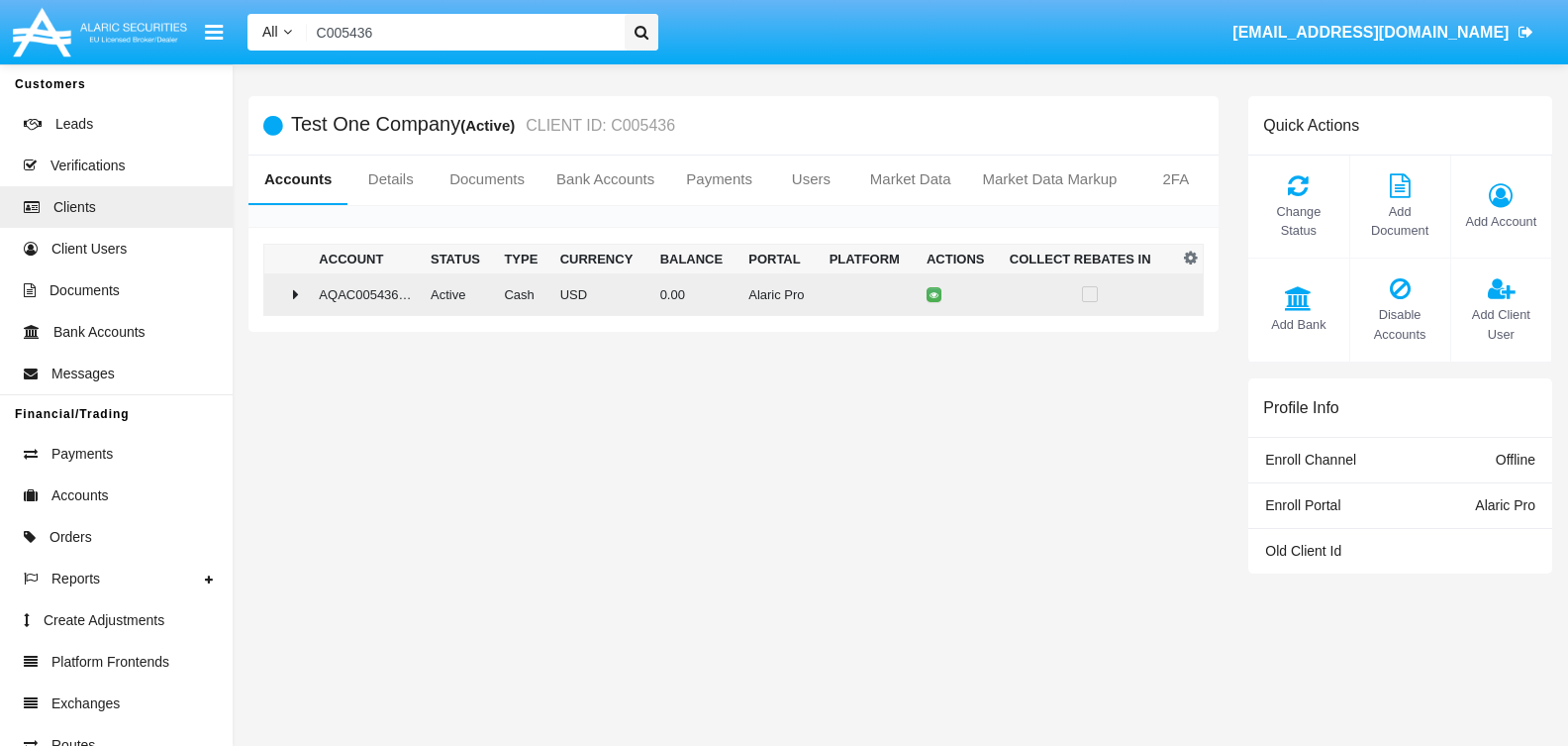
click at [297, 296] on icon at bounding box center [296, 294] width 6 height 16
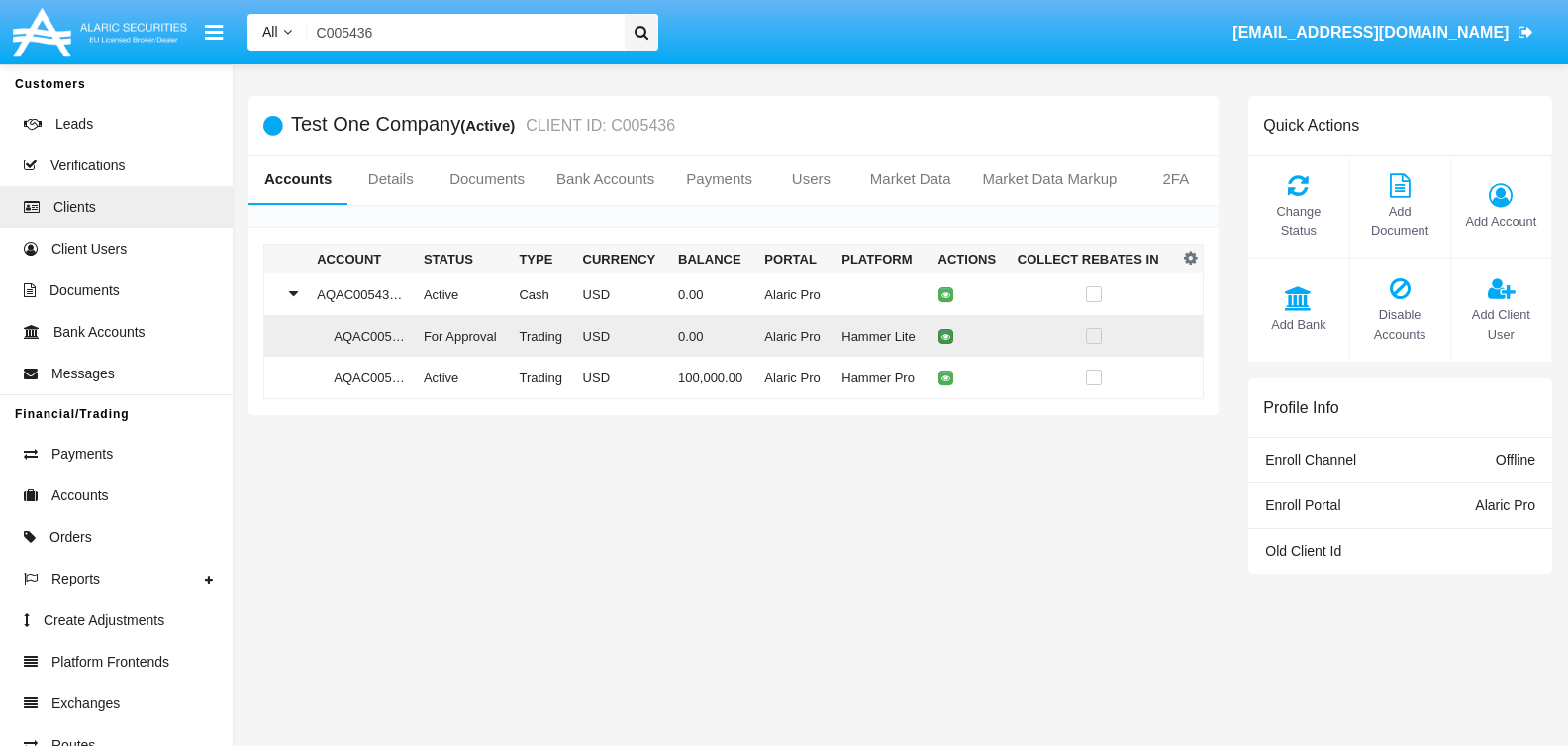
click at [942, 340] on icon at bounding box center [945, 336] width 9 height 9
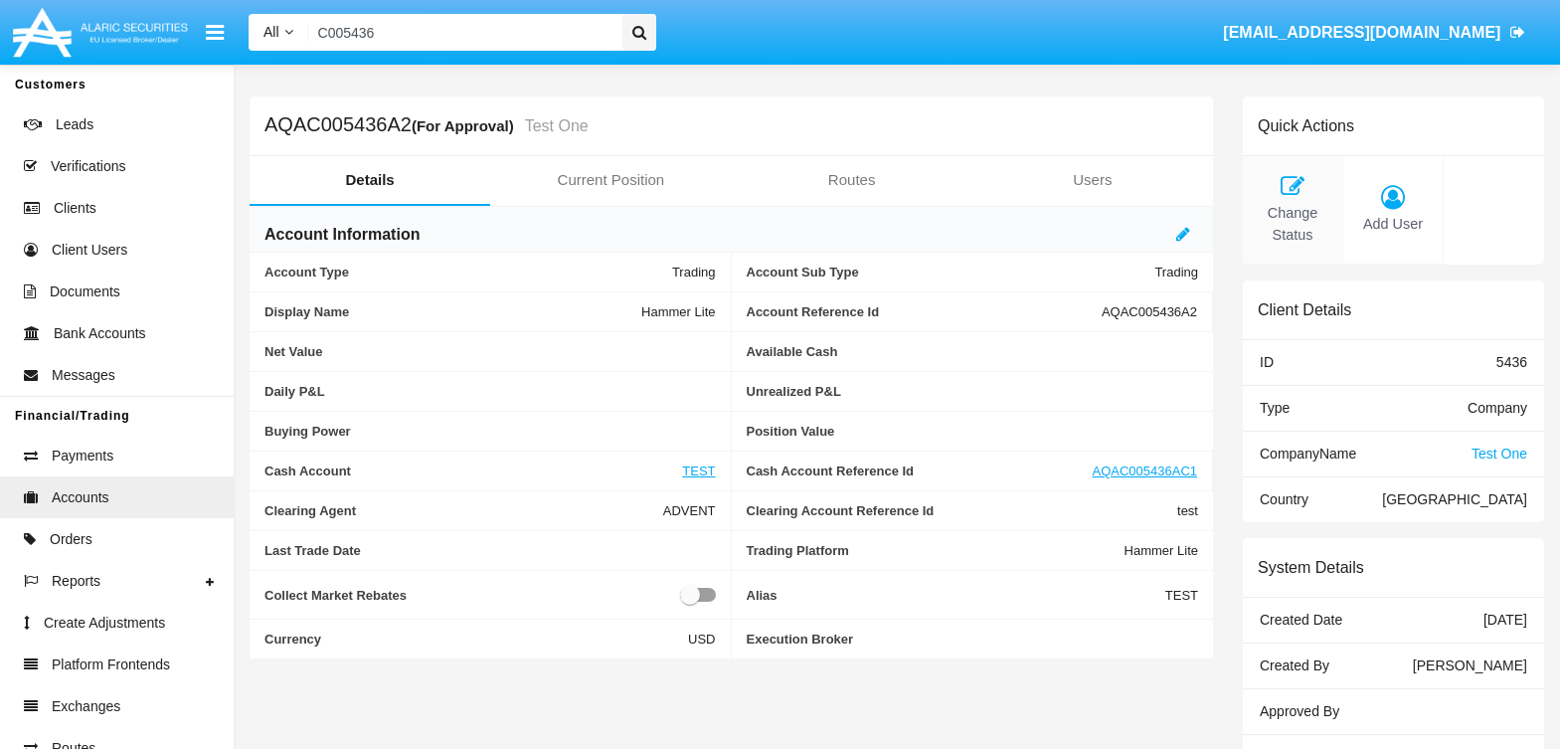
click at [1296, 225] on span "Change Status" at bounding box center [1293, 224] width 80 height 43
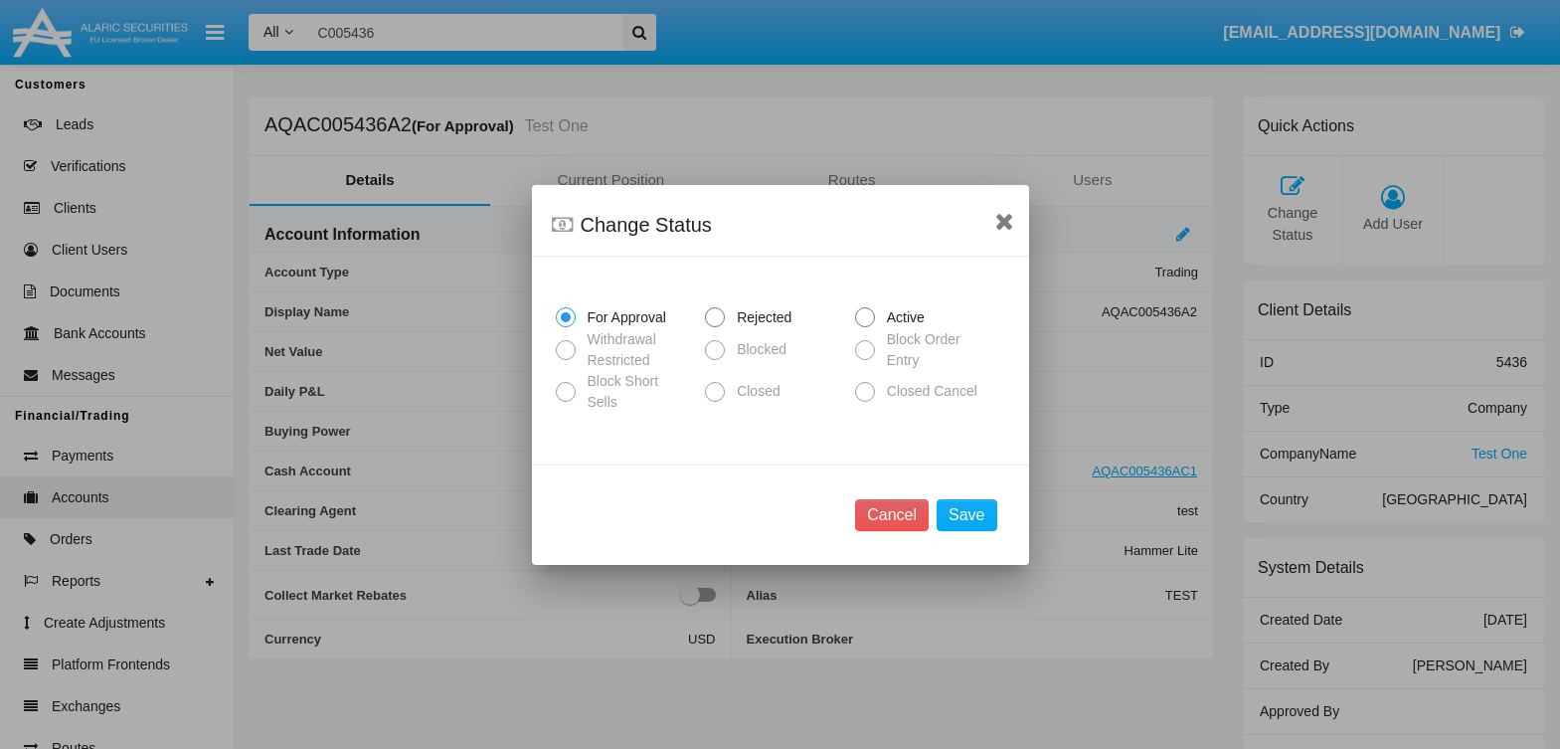
click at [879, 317] on span "Active" at bounding box center [902, 317] width 55 height 21
click at [865, 327] on input "Active" at bounding box center [864, 327] width 1 height 1
radio input "true"
click at [963, 520] on button "Save" at bounding box center [966, 515] width 60 height 32
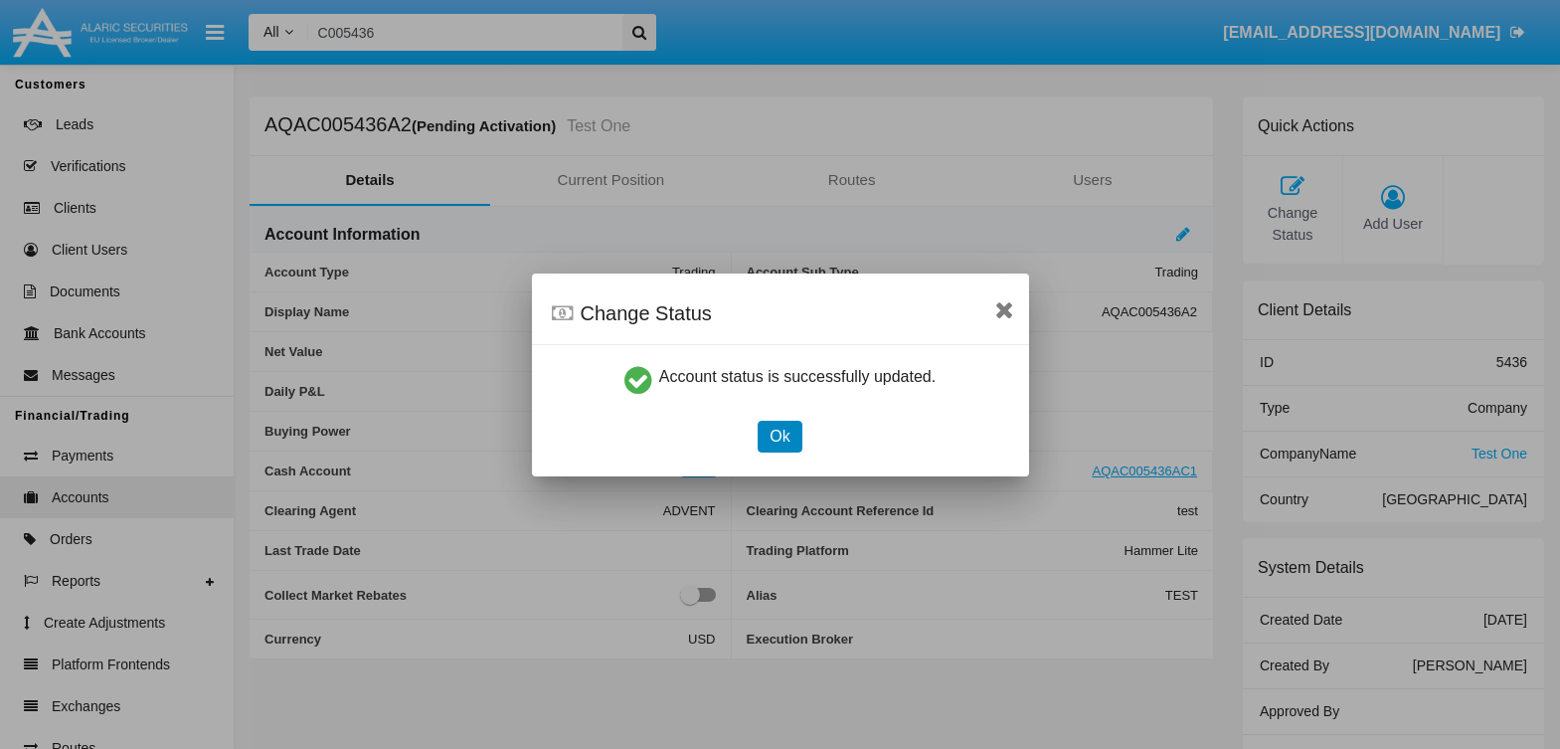
click at [788, 442] on button "Ok" at bounding box center [780, 437] width 44 height 32
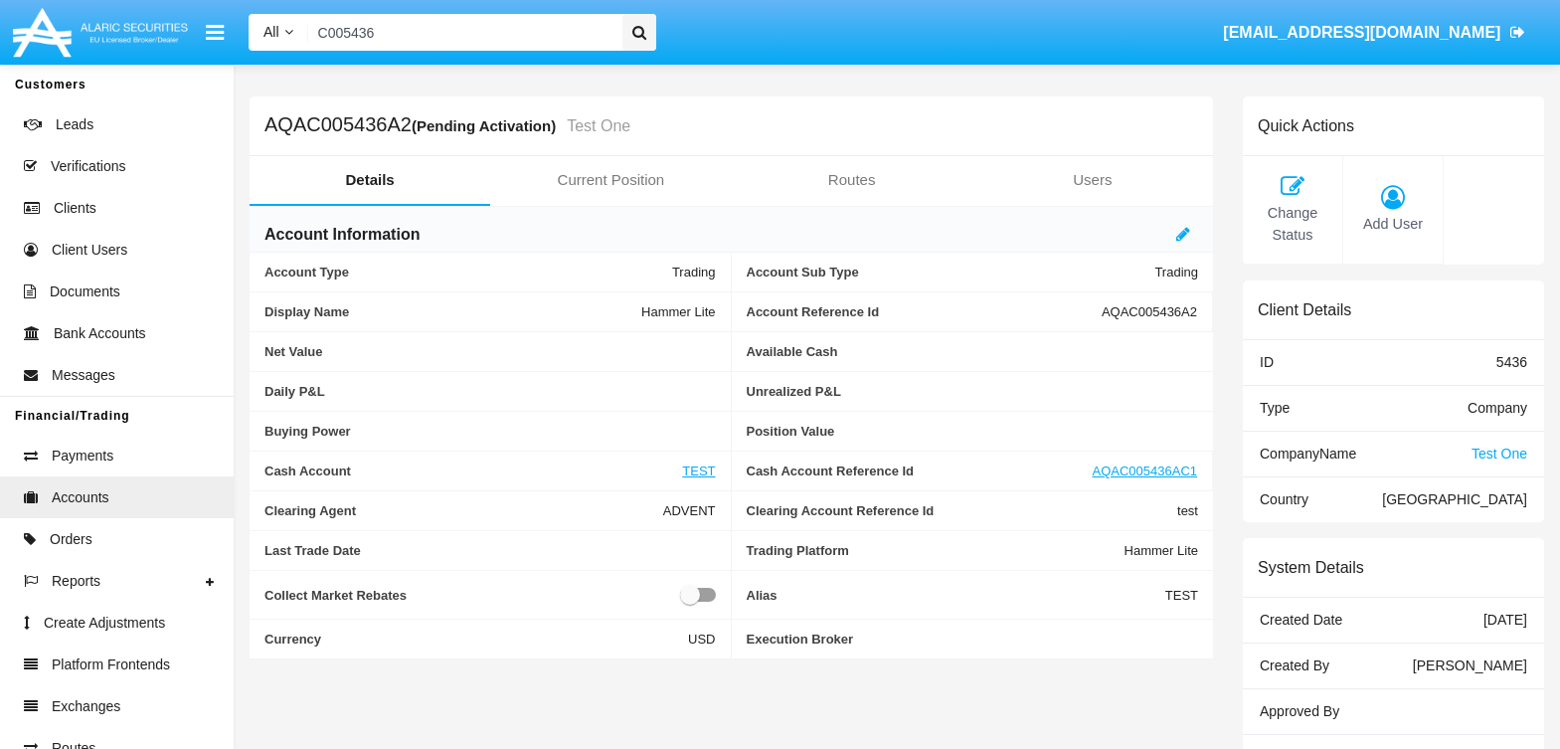
click at [1489, 452] on span "Test One" at bounding box center [1499, 453] width 56 height 16
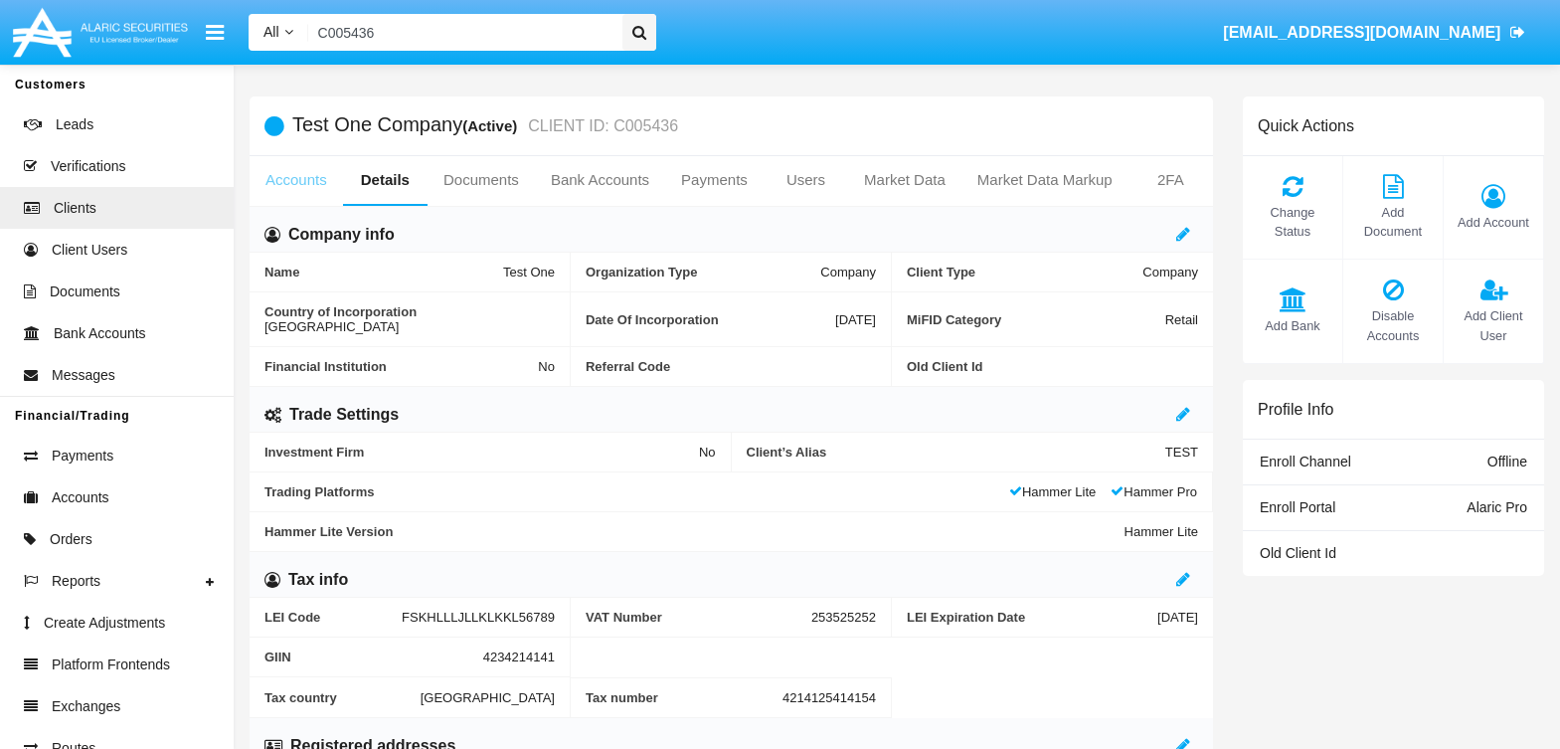
click at [294, 179] on link "Accounts" at bounding box center [296, 180] width 93 height 48
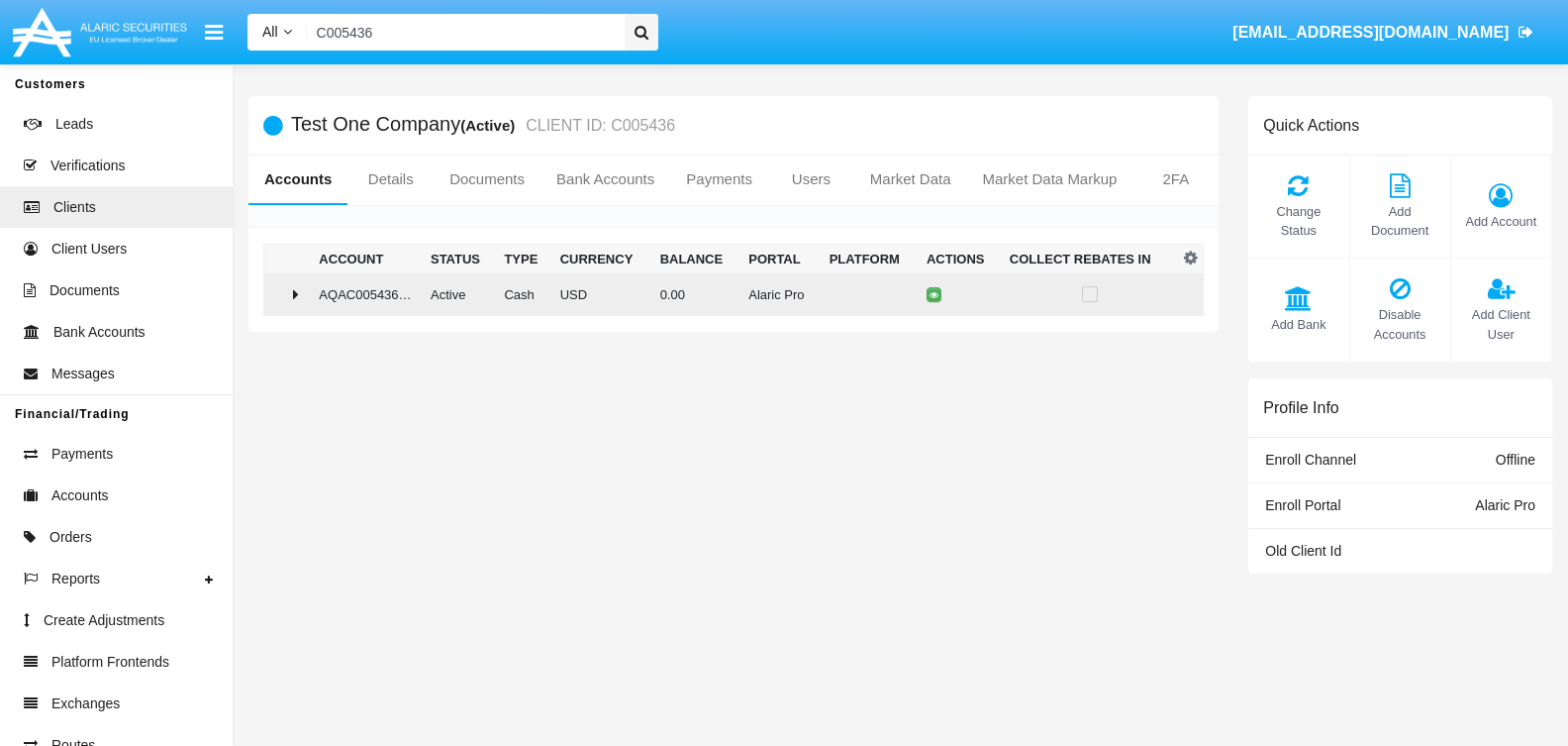
click at [296, 292] on icon at bounding box center [296, 294] width 6 height 16
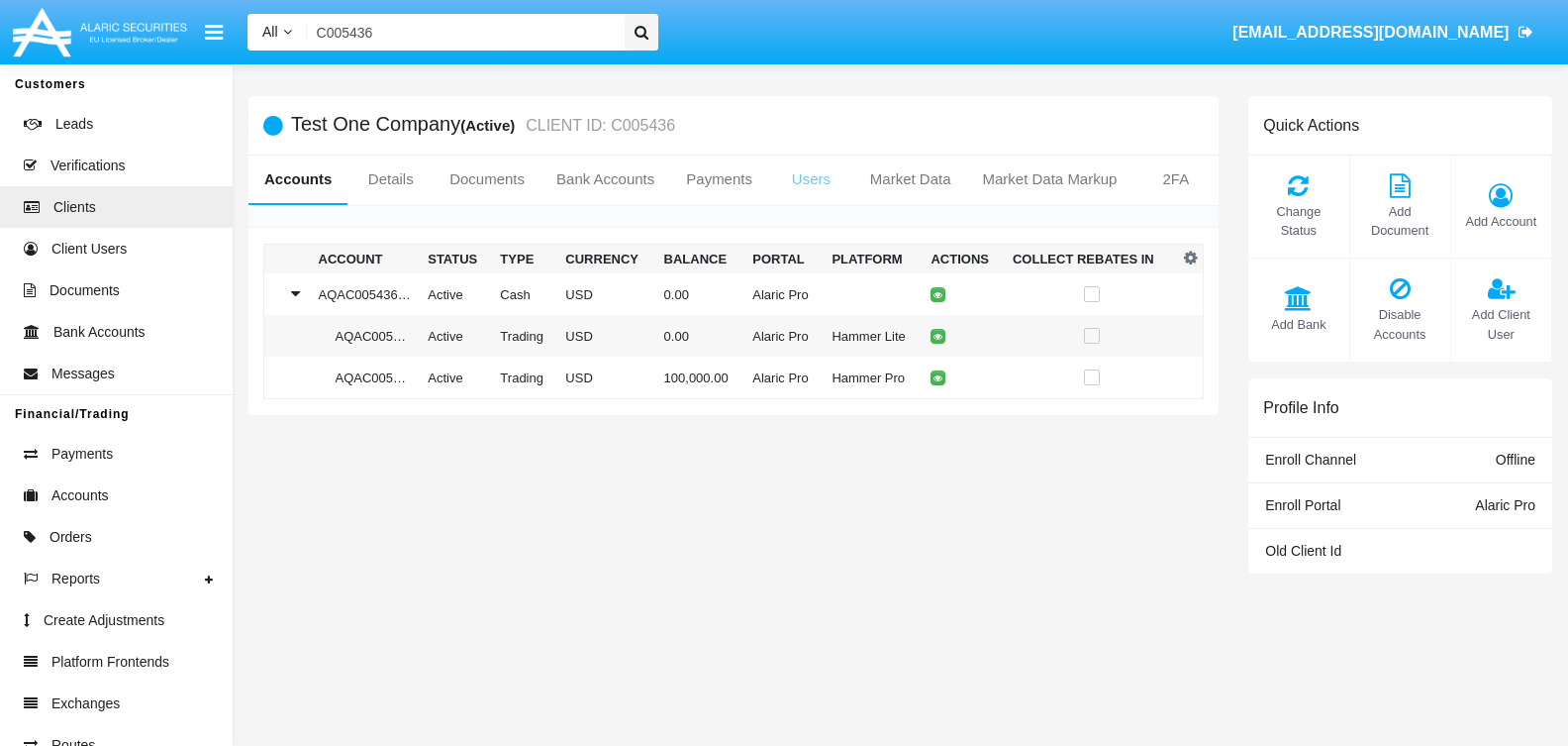
click at [815, 160] on link "Users" at bounding box center [810, 179] width 86 height 48
click at [806, 172] on link "Users" at bounding box center [810, 179] width 86 height 48
